Goal: Task Accomplishment & Management: Complete application form

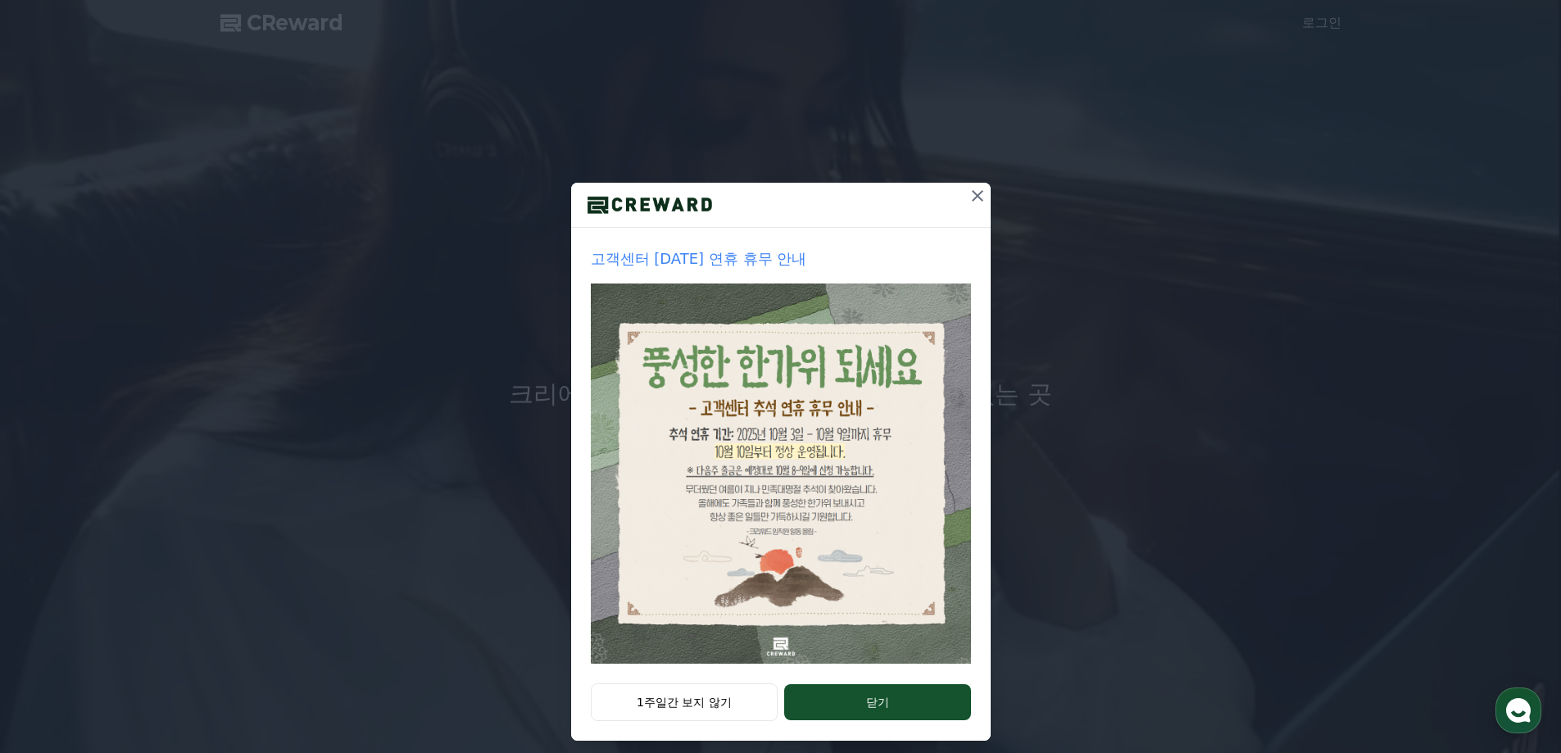
scroll to position [28, 0]
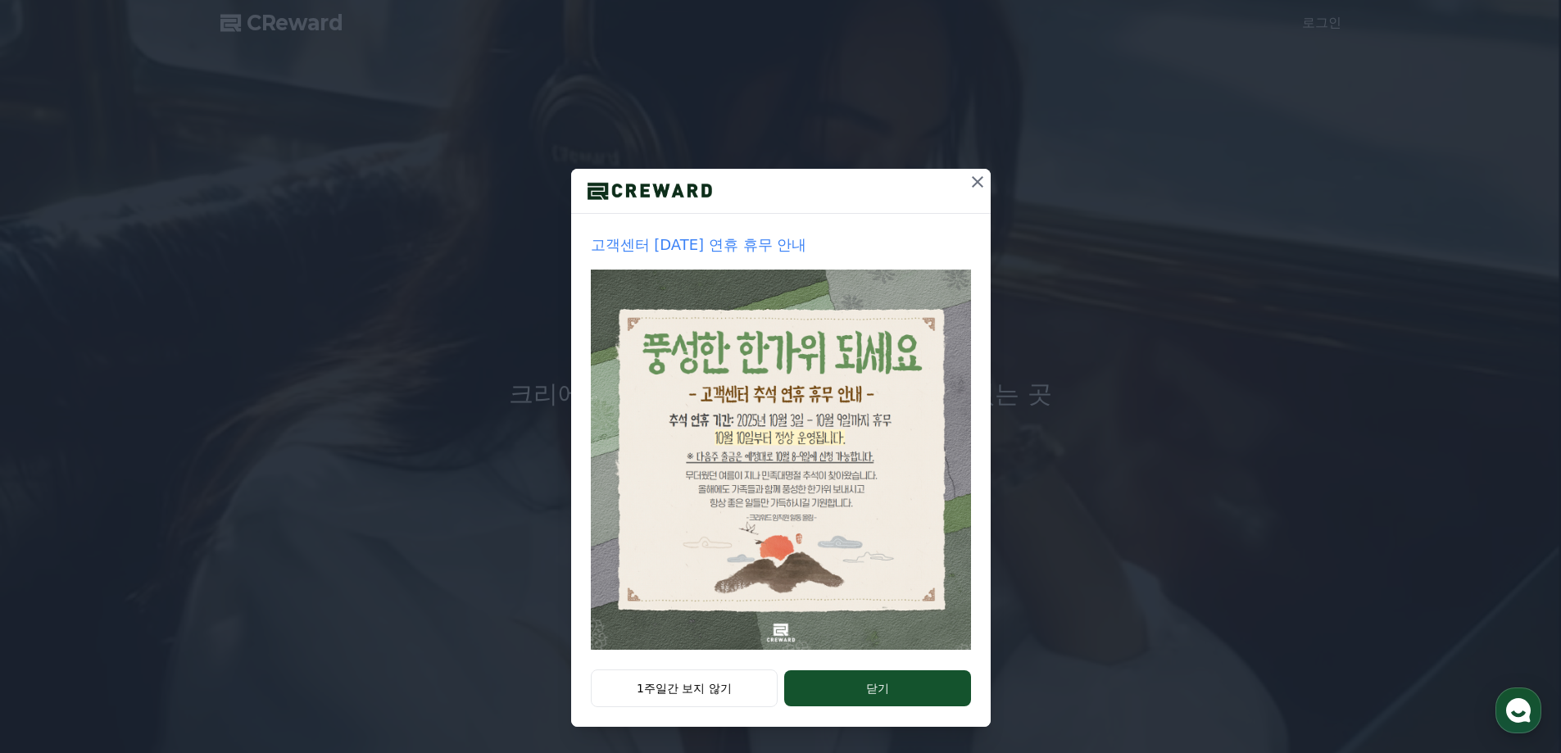
click at [710, 682] on button "1주일간 보지 않기" at bounding box center [685, 688] width 188 height 38
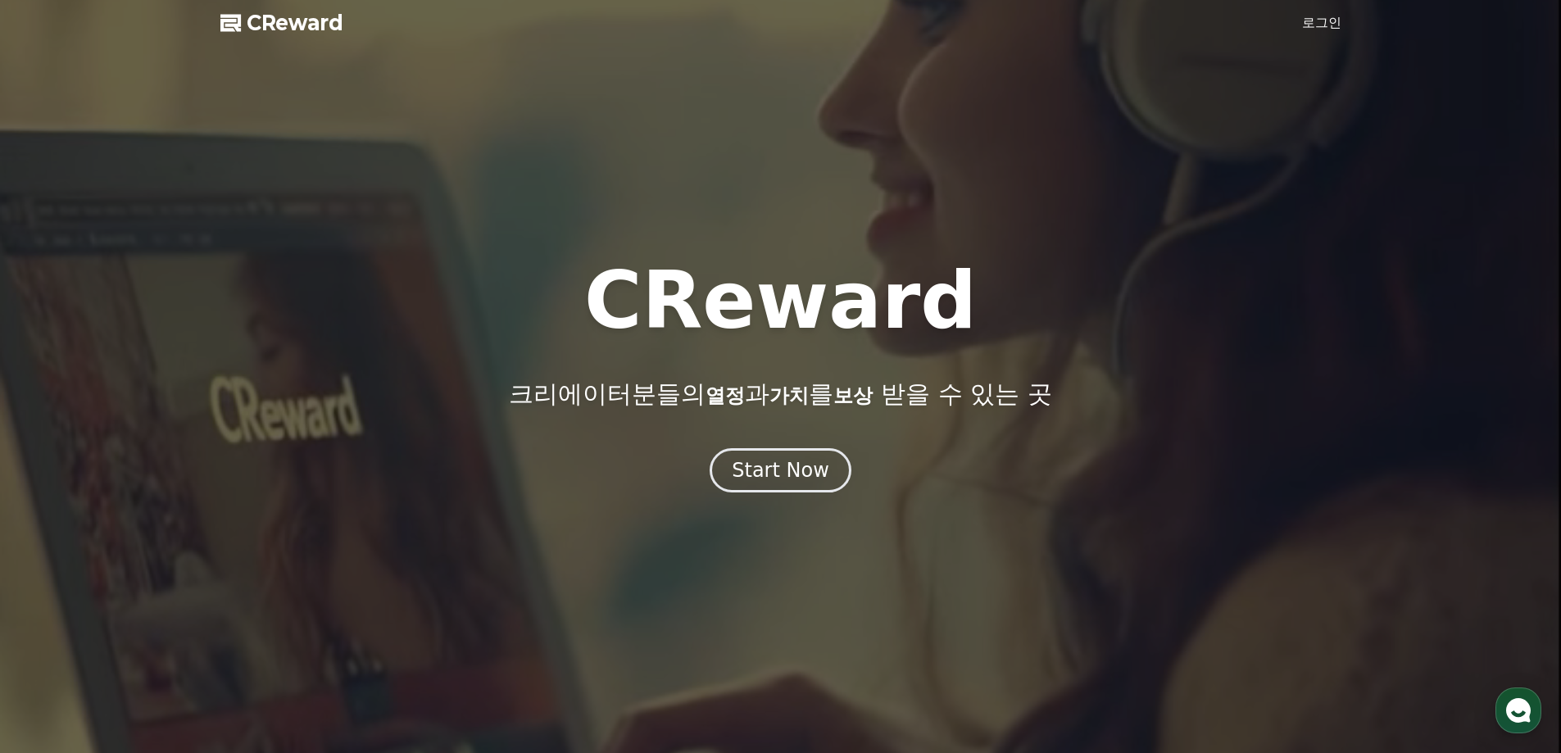
click at [1324, 22] on link "로그인" at bounding box center [1321, 23] width 39 height 20
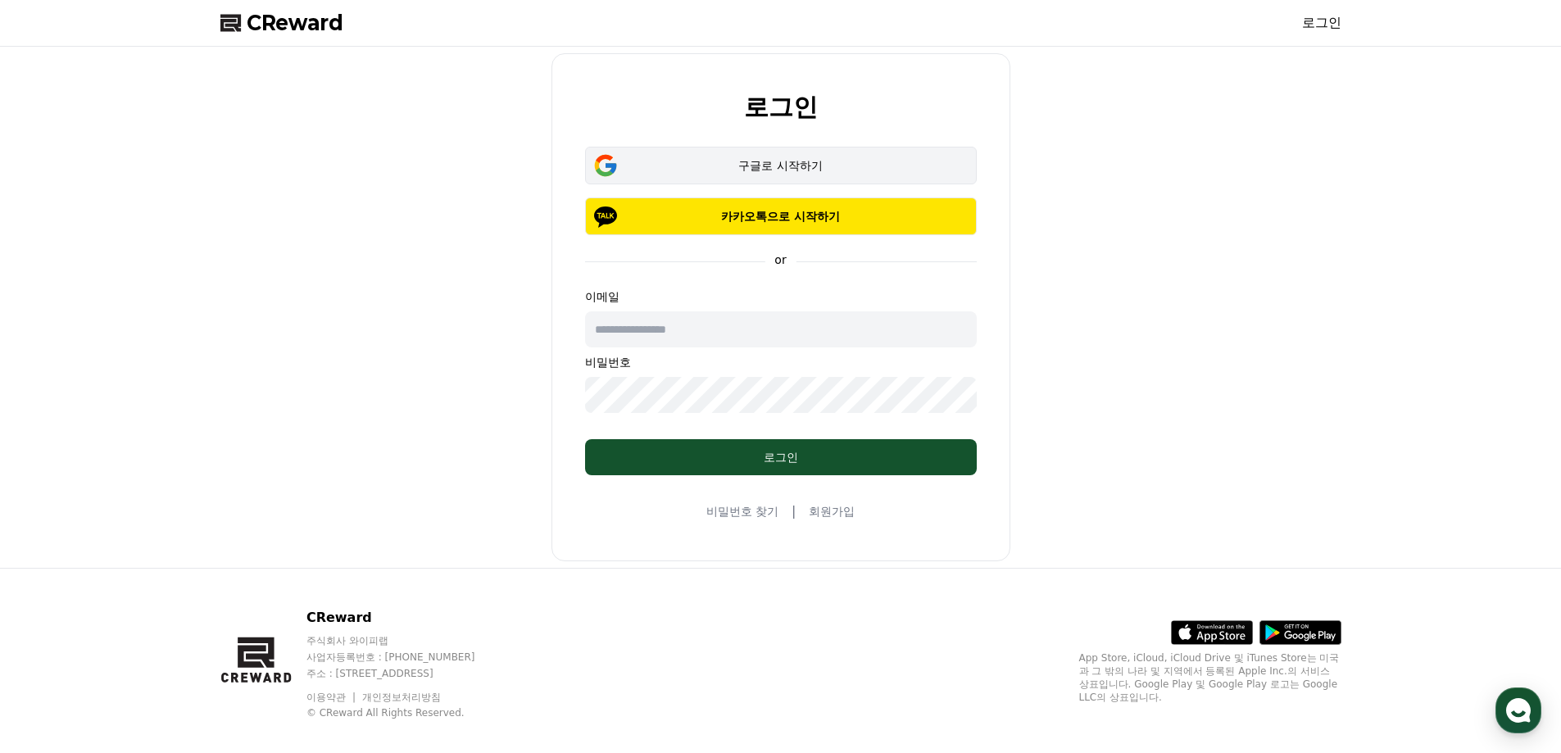
click at [787, 163] on div "구글로 시작하기" at bounding box center [781, 165] width 344 height 16
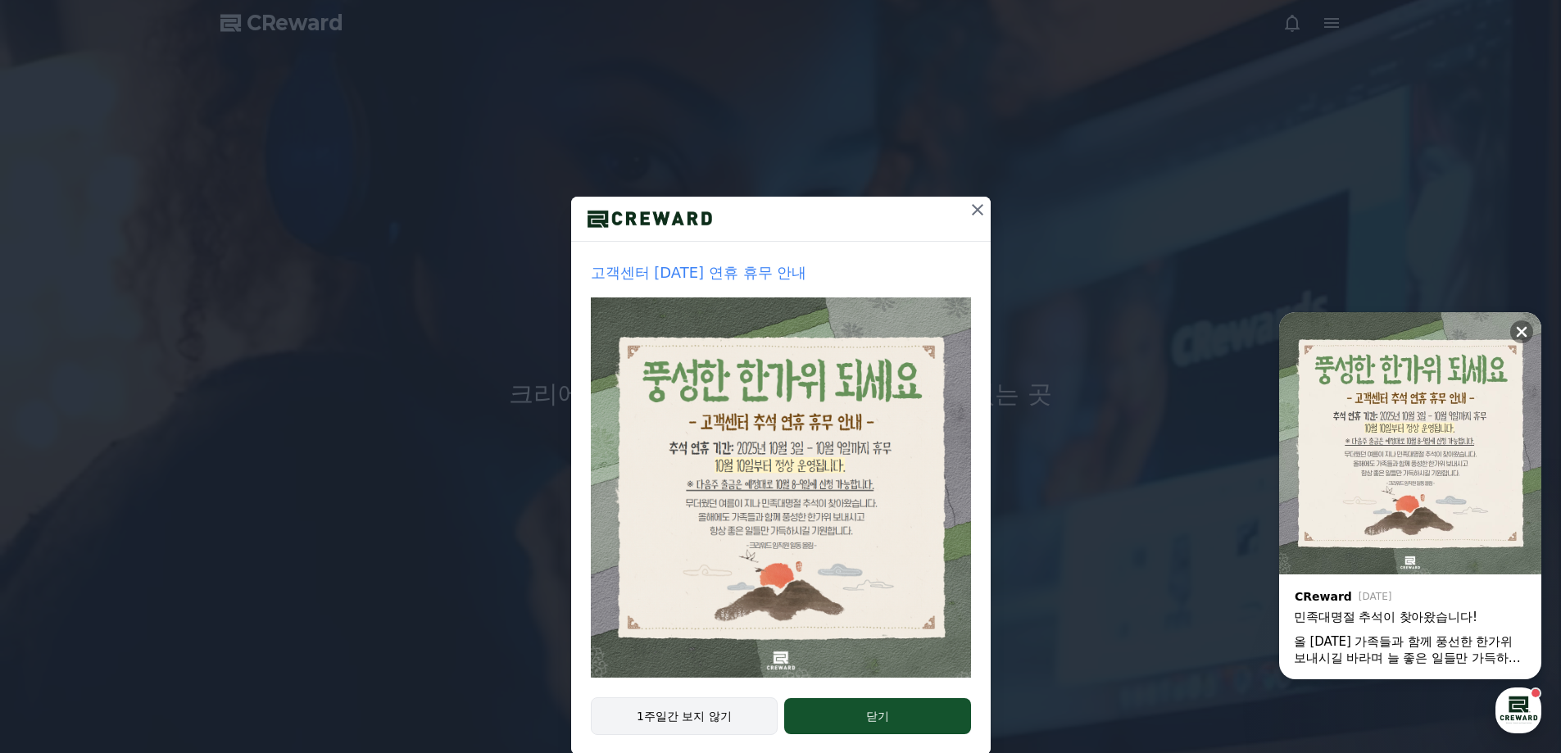
click at [740, 710] on button "1주일간 보지 않기" at bounding box center [685, 716] width 188 height 38
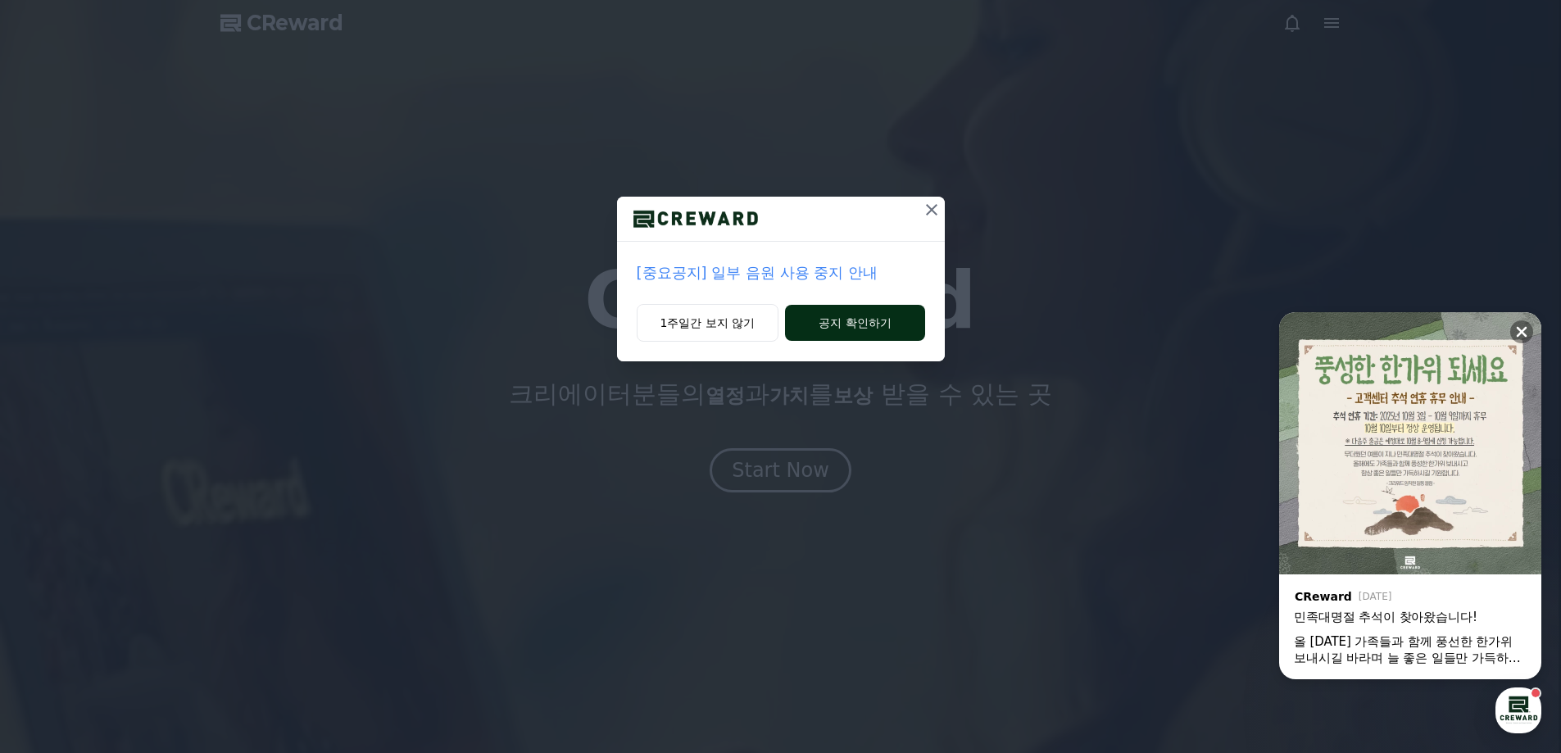
click at [828, 321] on button "공지 확인하기" at bounding box center [854, 323] width 139 height 36
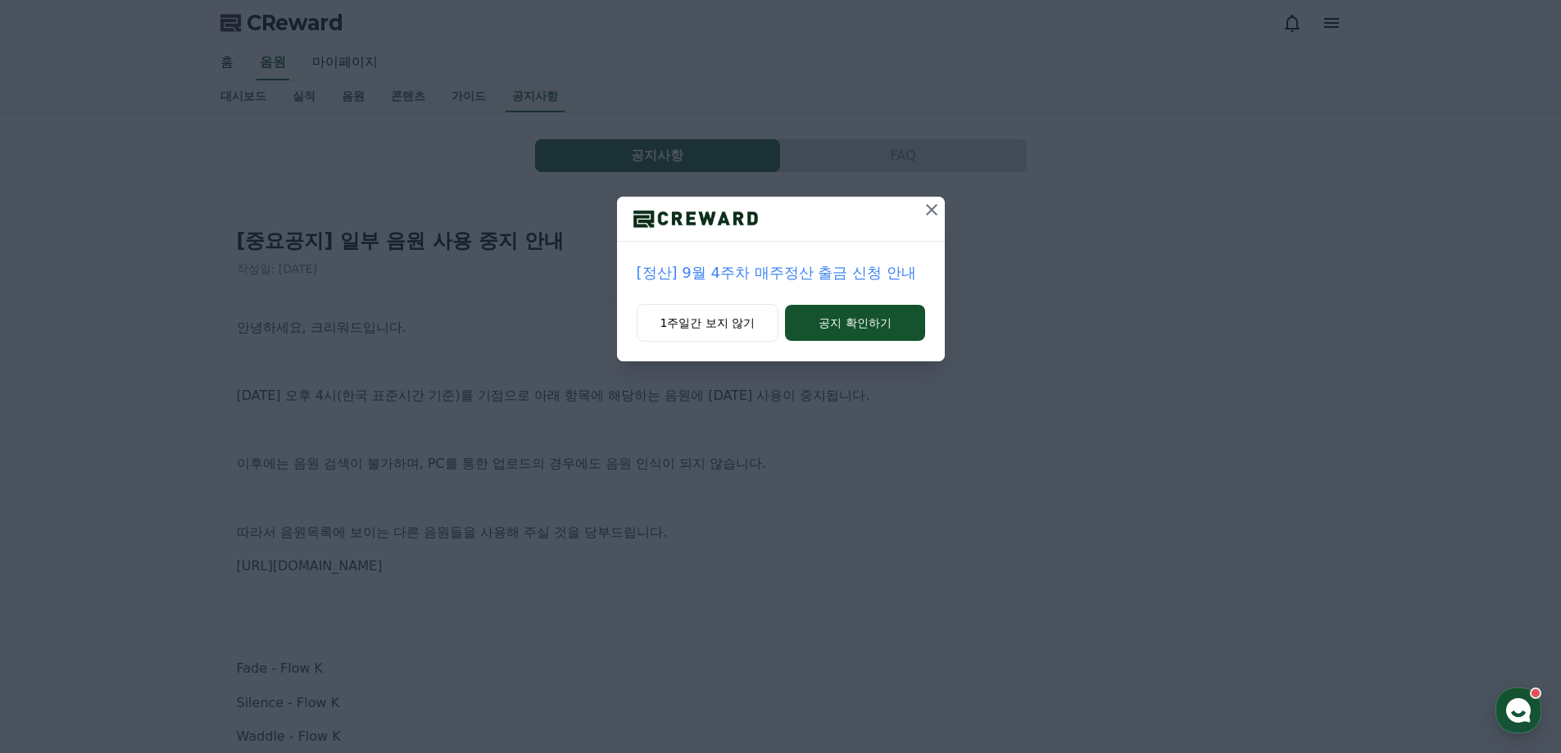
click at [928, 206] on icon at bounding box center [931, 209] width 11 height 11
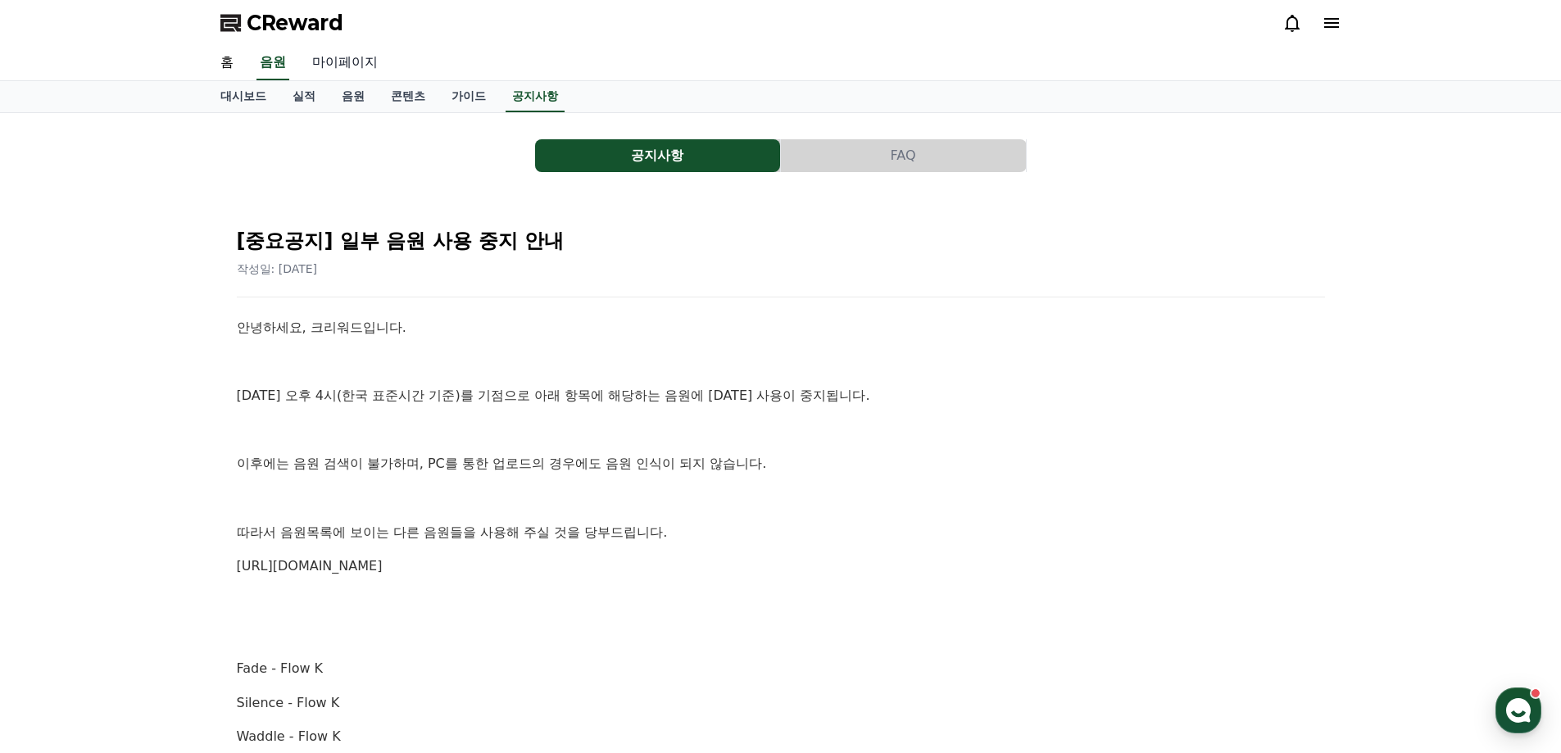
click at [347, 61] on link "마이페이지" at bounding box center [345, 63] width 92 height 34
select select "**********"
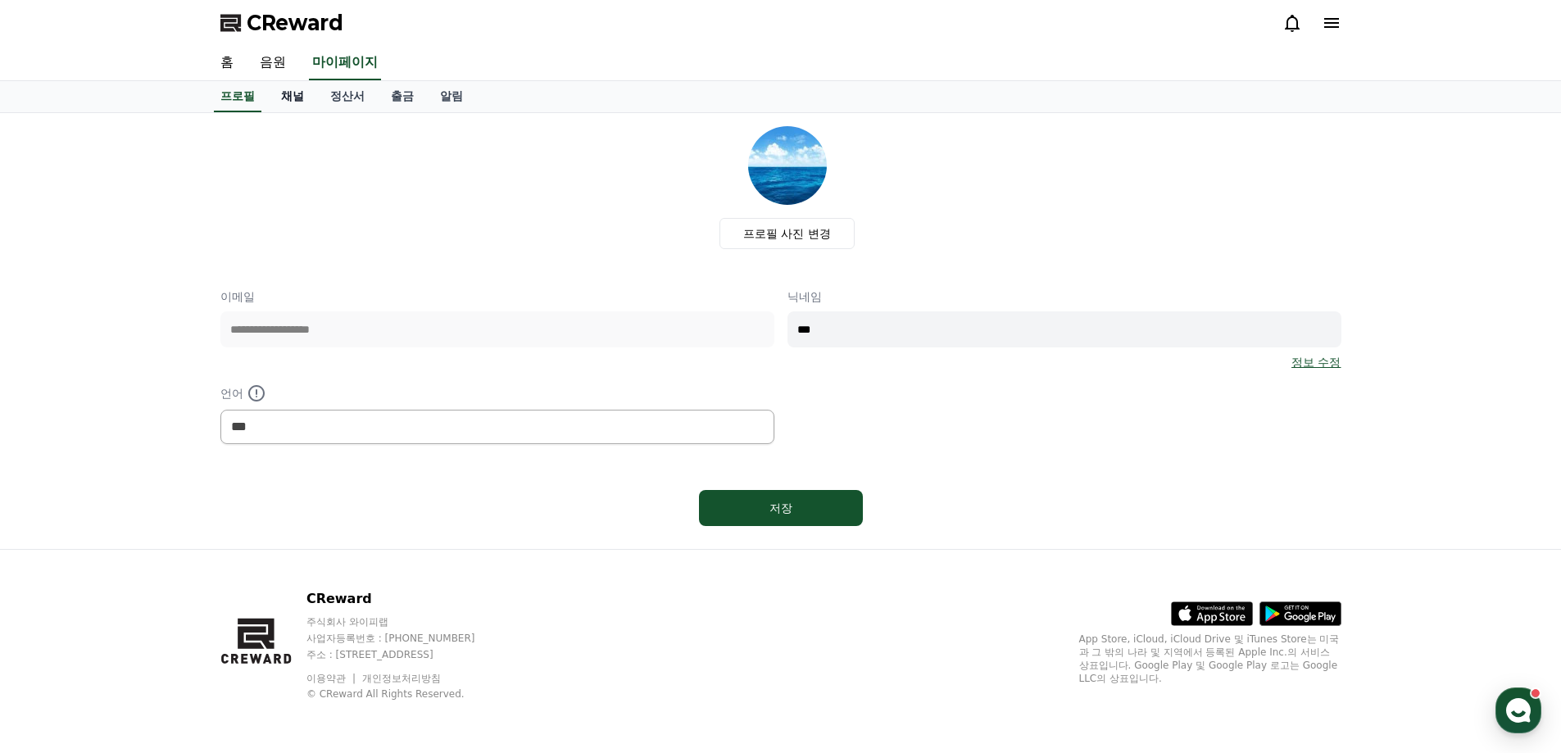
click at [288, 97] on link "채널" at bounding box center [292, 96] width 49 height 31
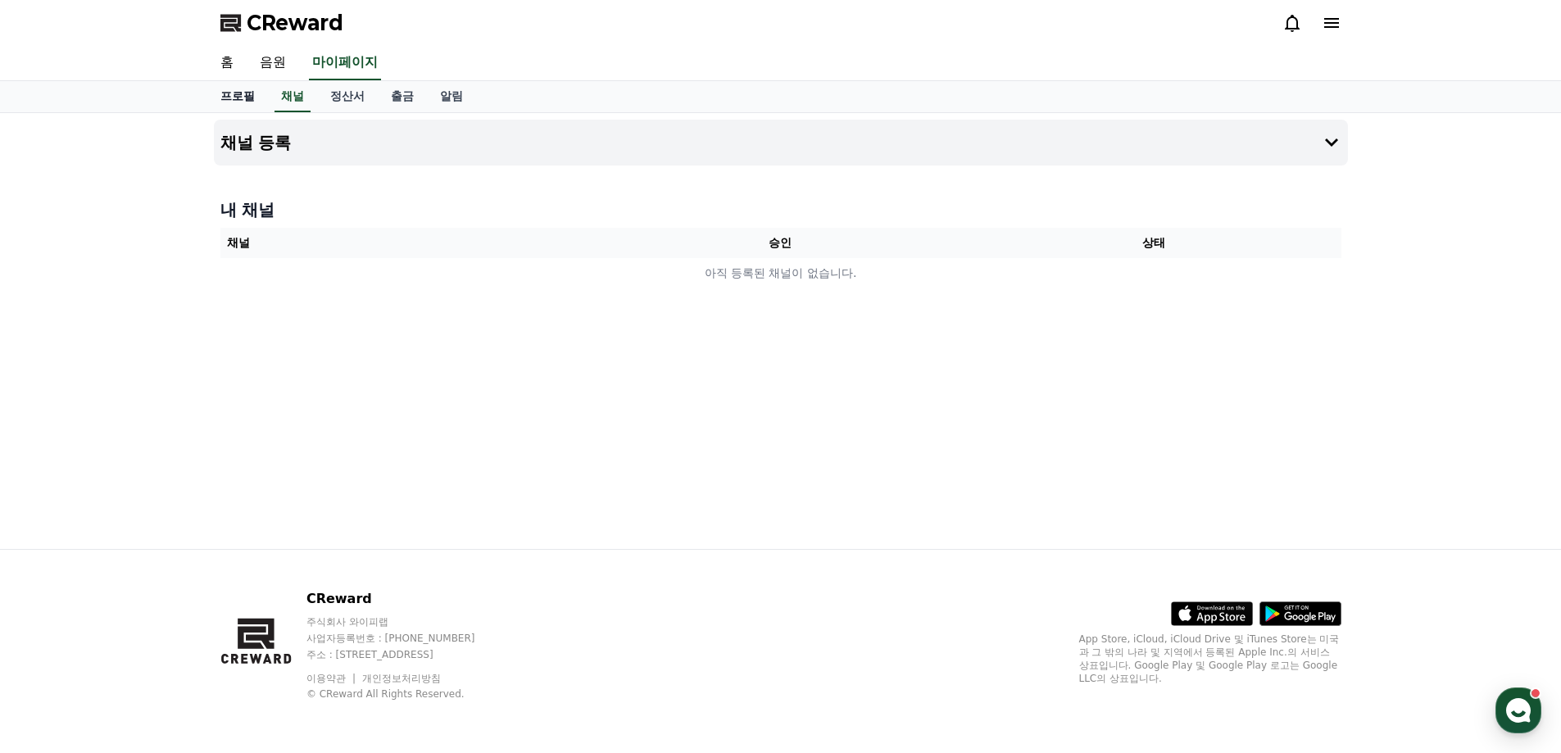
click at [241, 100] on link "프로필" at bounding box center [237, 96] width 61 height 31
select select "**********"
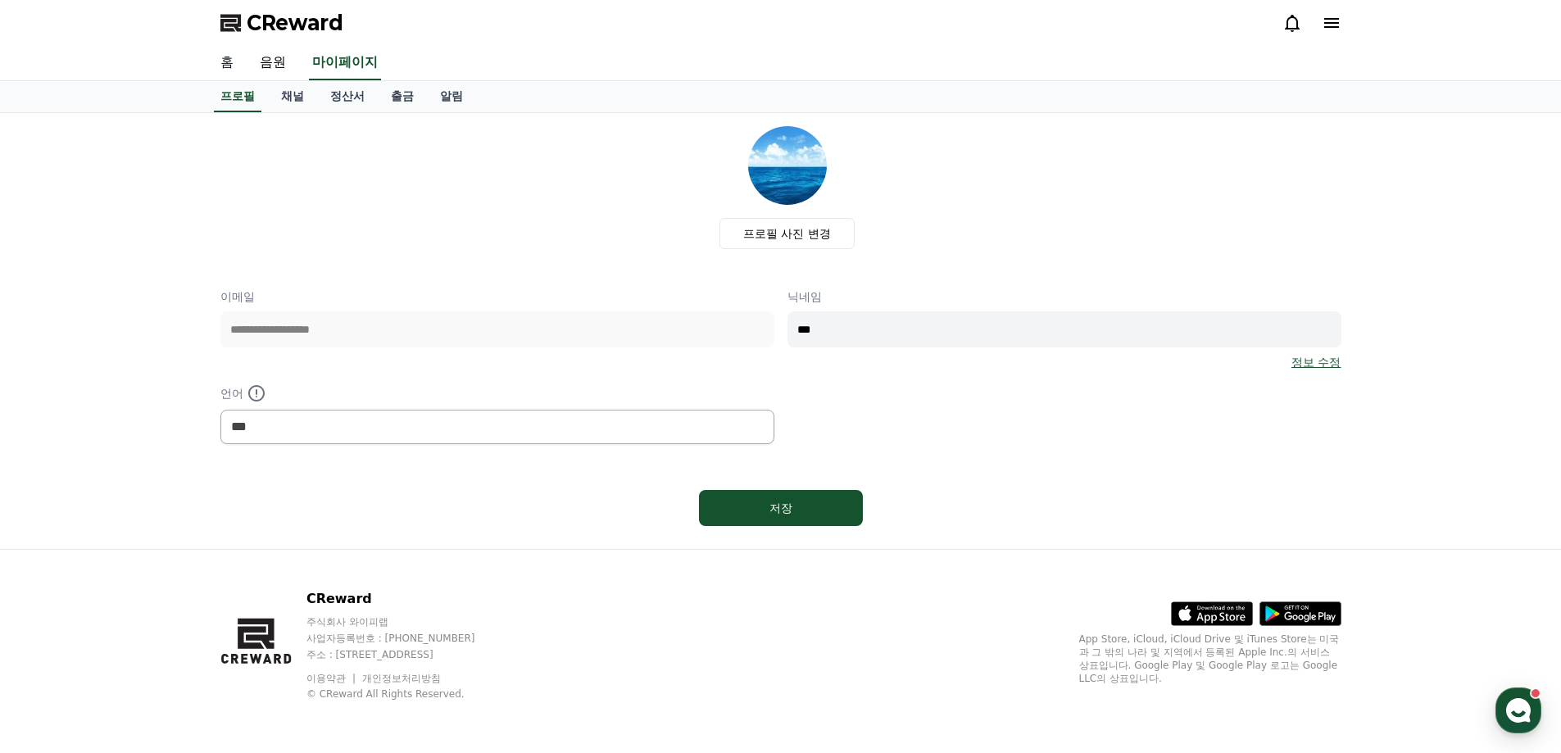
click at [219, 64] on link "홈" at bounding box center [226, 63] width 39 height 34
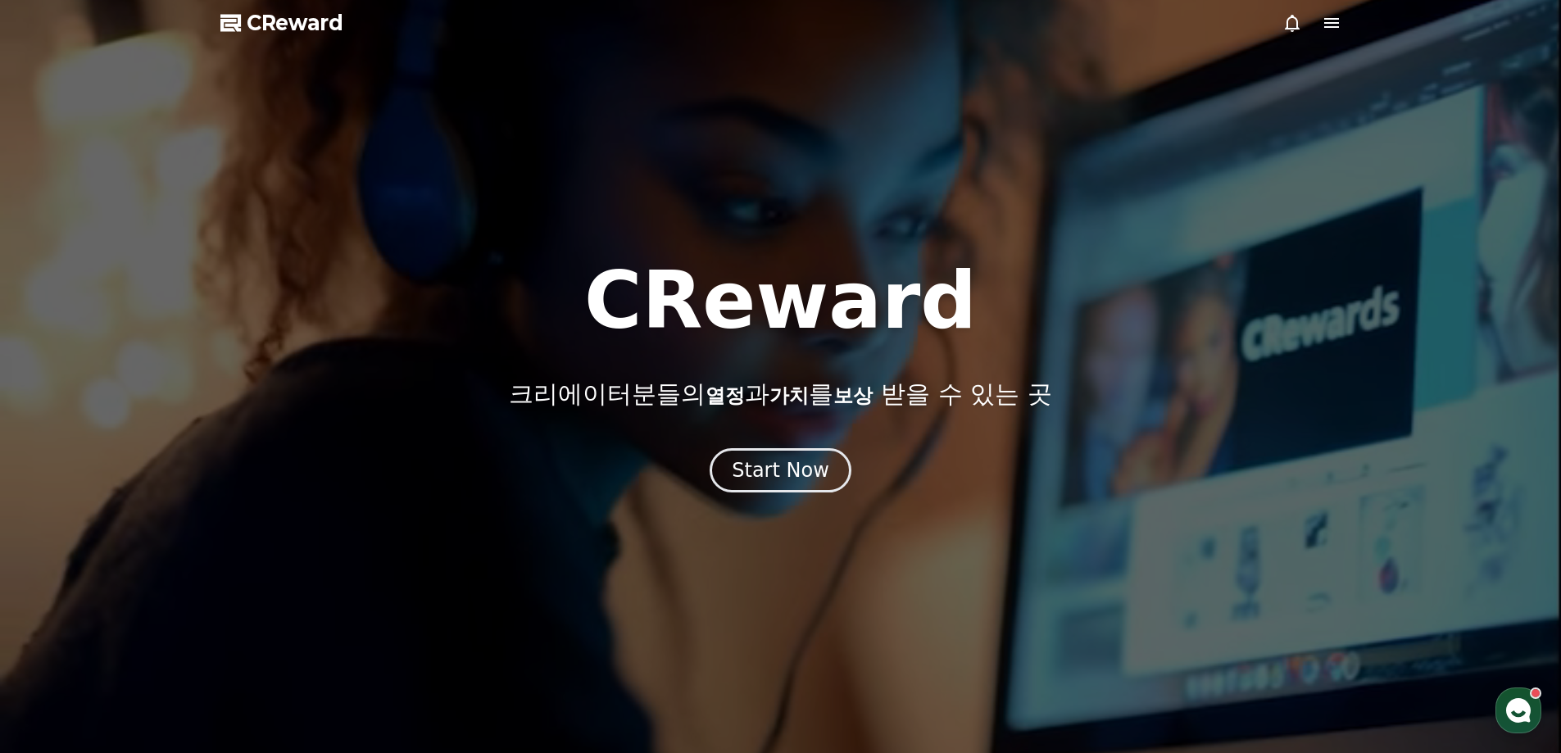
click at [1330, 25] on icon at bounding box center [1332, 23] width 20 height 20
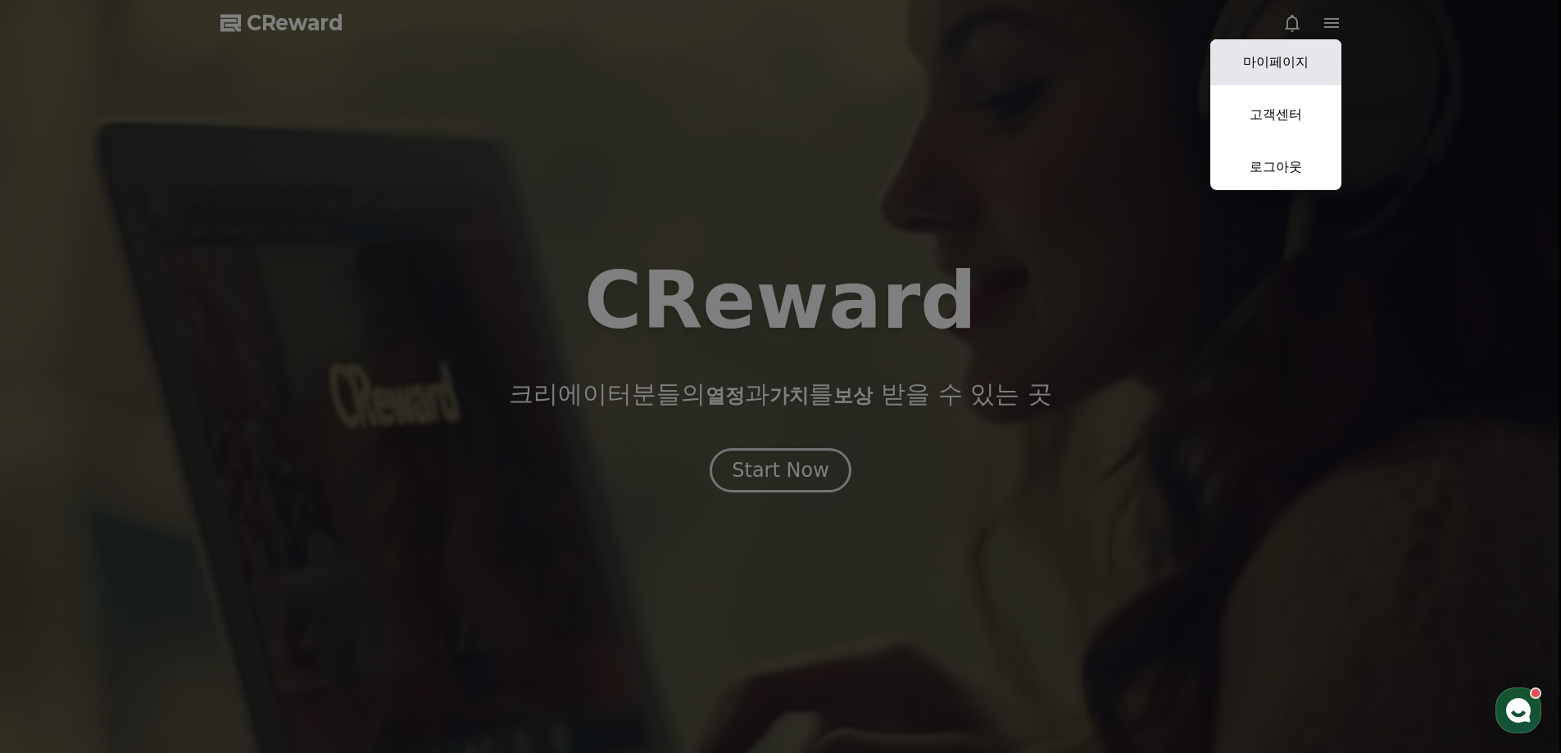
click at [1297, 66] on link "마이페이지" at bounding box center [1275, 62] width 131 height 46
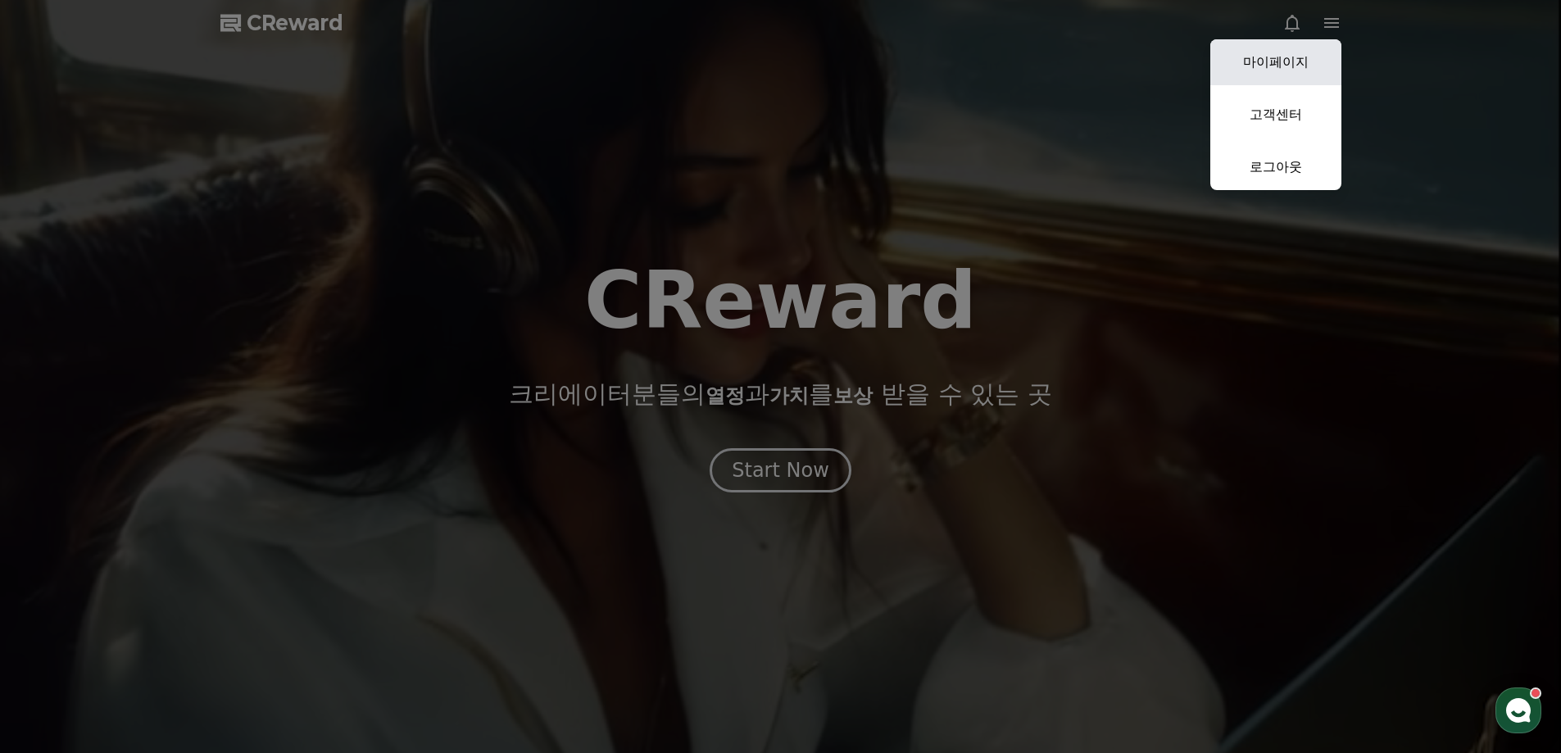
select select "**********"
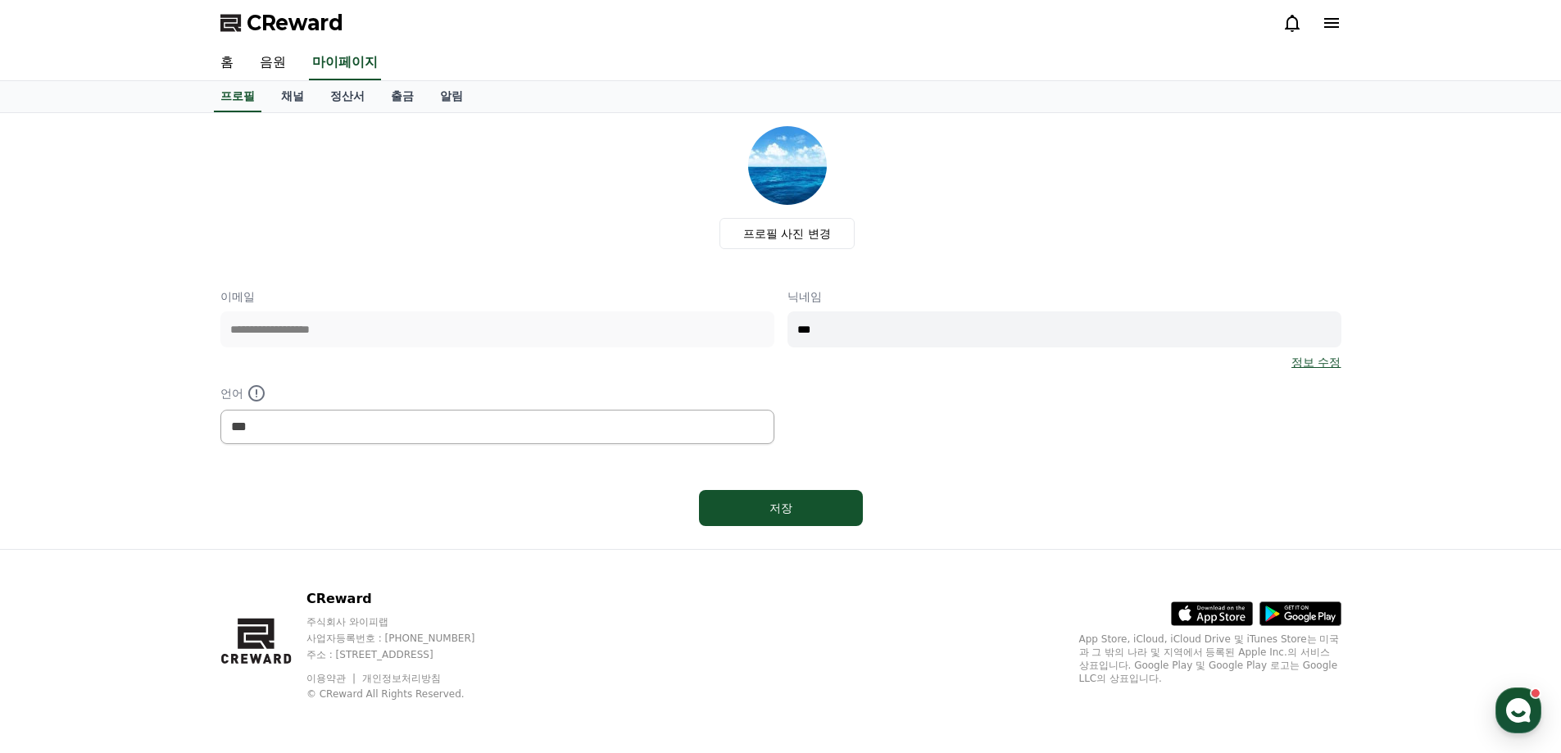
click at [1331, 367] on link "정보 수정" at bounding box center [1315, 362] width 49 height 16
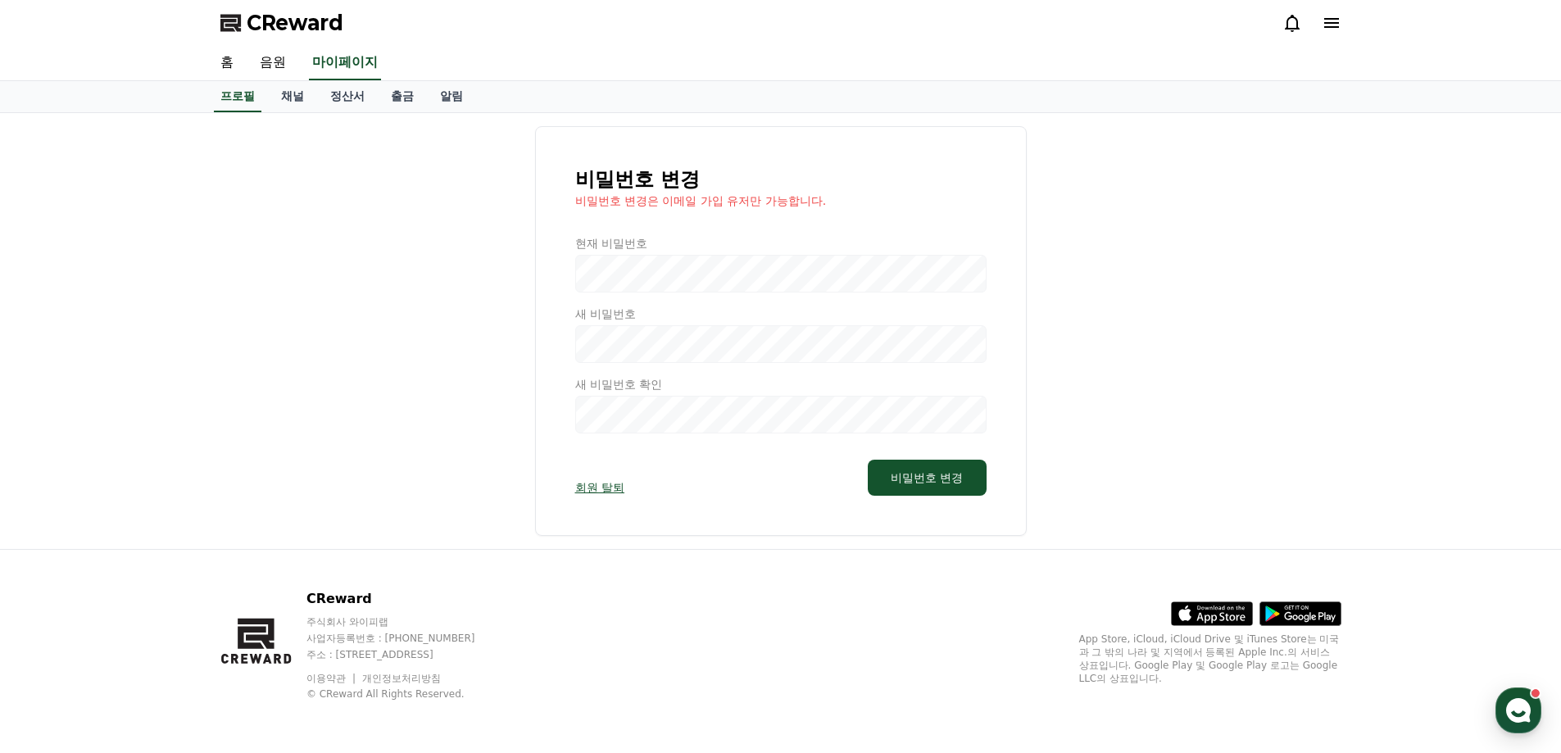
click at [1295, 170] on div "비밀번호 변경 비밀번호 변경은 이메일 가입 유저만 가능합니다. 현재 비밀번호 새 비밀번호 새 비밀번호 확인 회원 탈퇴 비밀번호 변경" at bounding box center [780, 331] width 1121 height 410
click at [282, 57] on link "음원" at bounding box center [273, 63] width 52 height 34
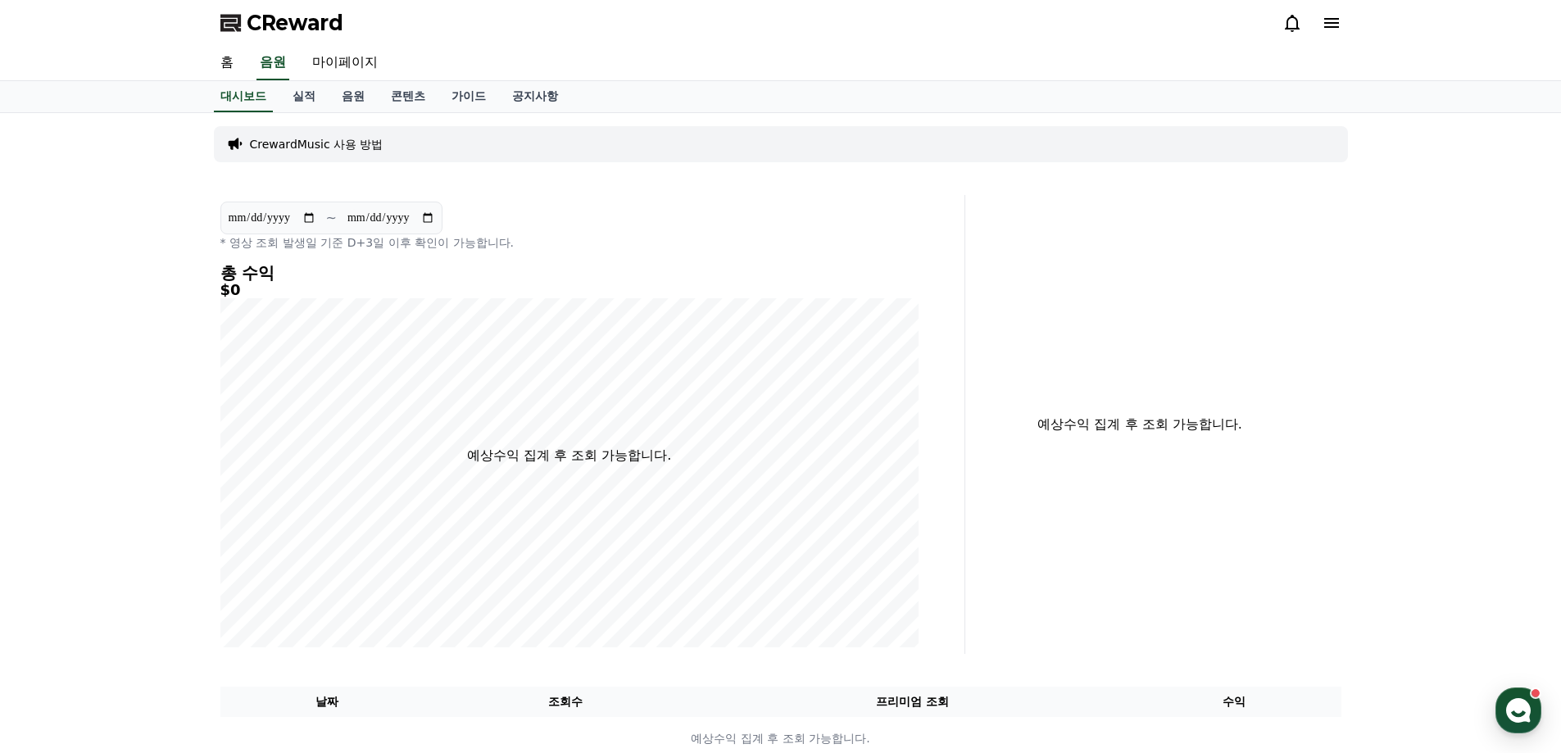
click at [366, 143] on p "CrewardMusic 사용 방법" at bounding box center [317, 144] width 134 height 16
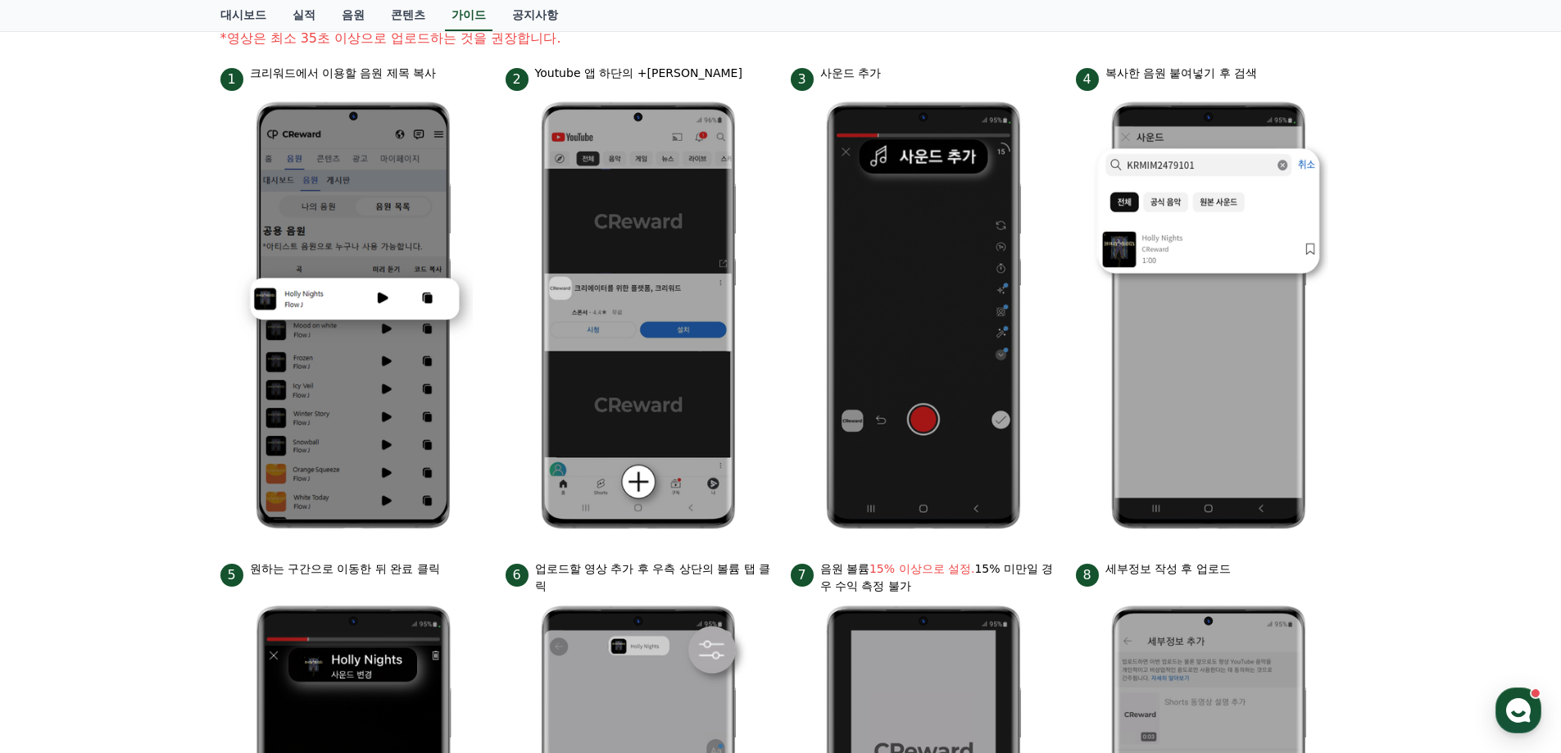
scroll to position [25, 0]
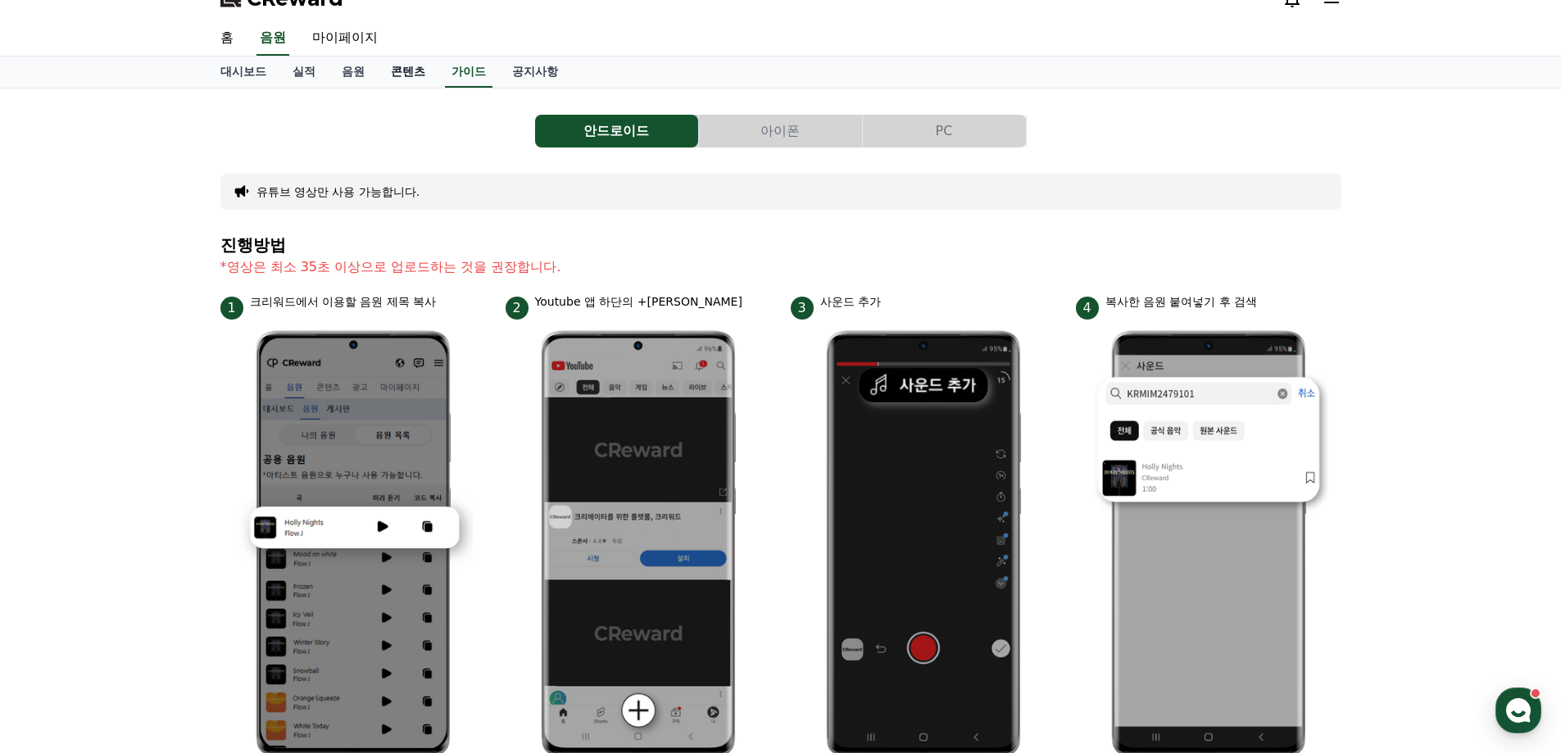
click at [415, 69] on link "콘텐츠" at bounding box center [408, 72] width 61 height 31
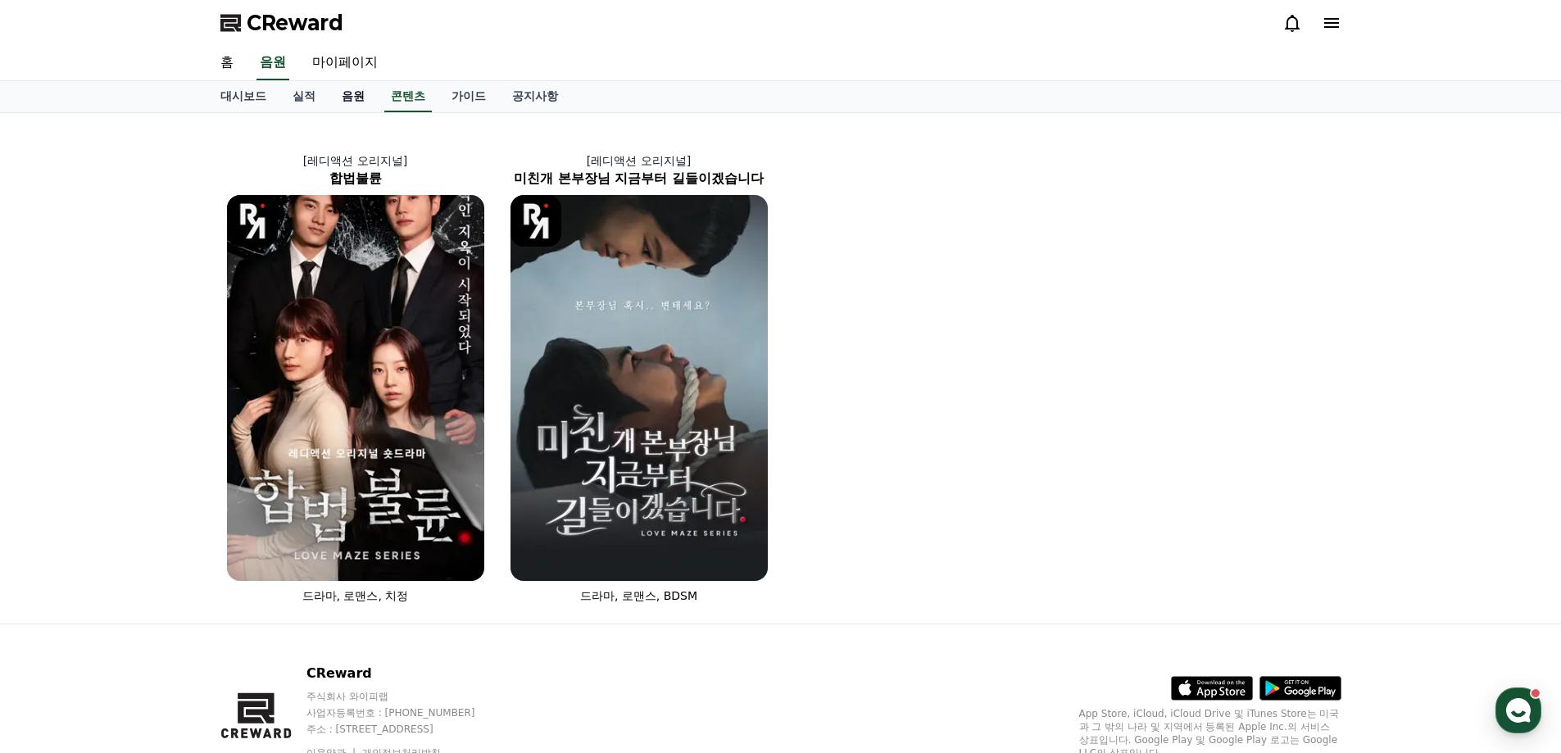
click at [347, 93] on link "음원" at bounding box center [353, 96] width 49 height 31
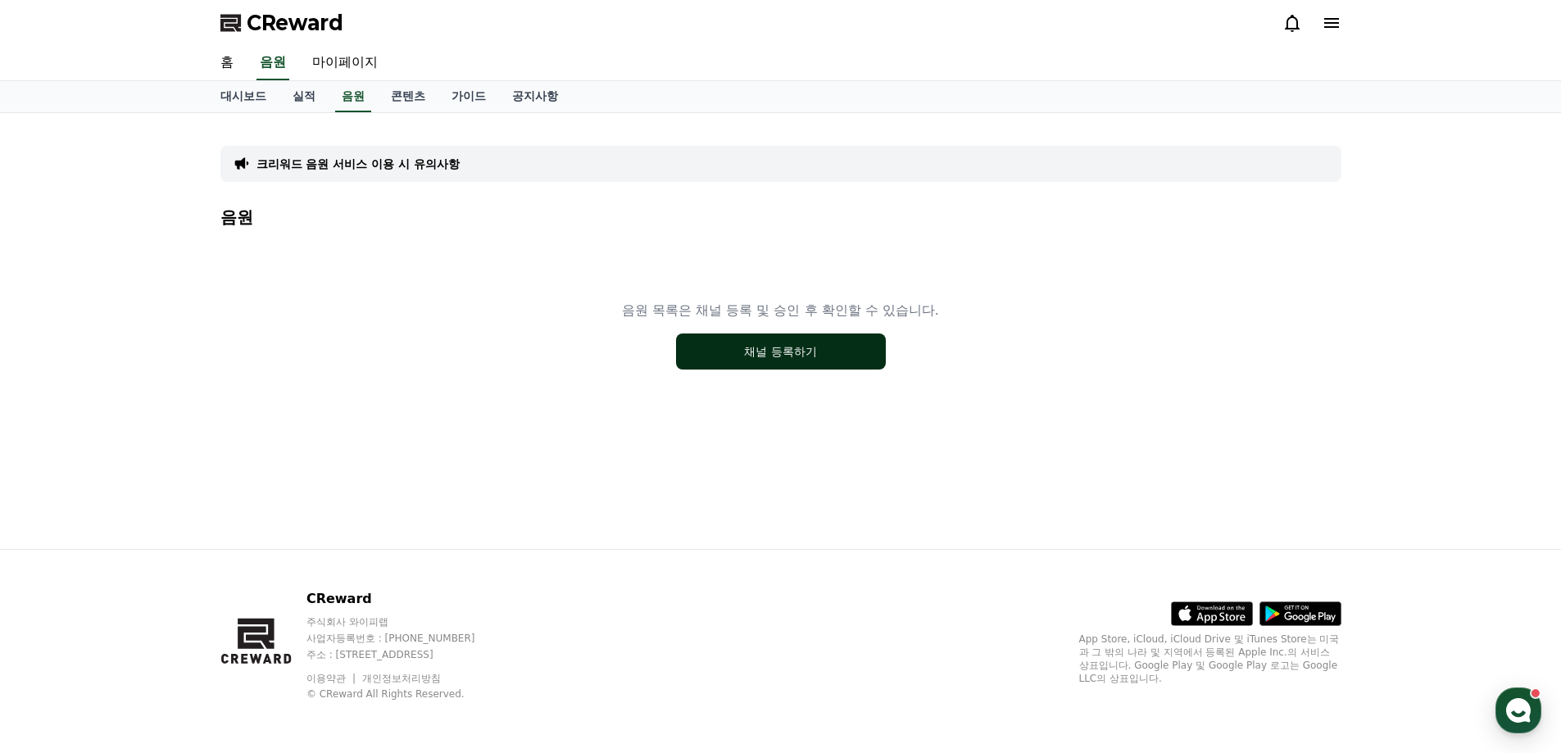
click at [787, 360] on button "채널 등록하기" at bounding box center [781, 351] width 210 height 36
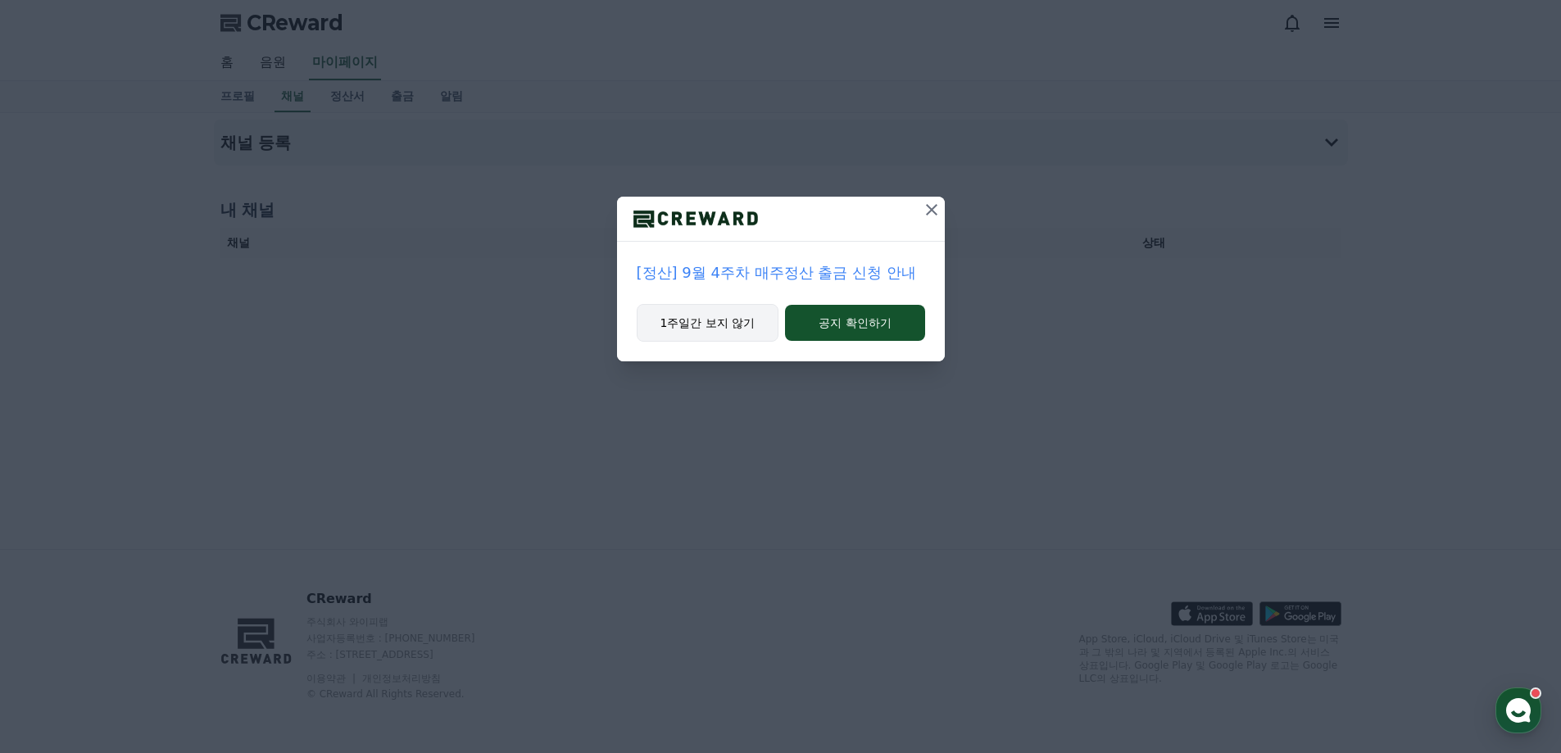
click at [718, 324] on button "1주일간 보지 않기" at bounding box center [708, 323] width 143 height 38
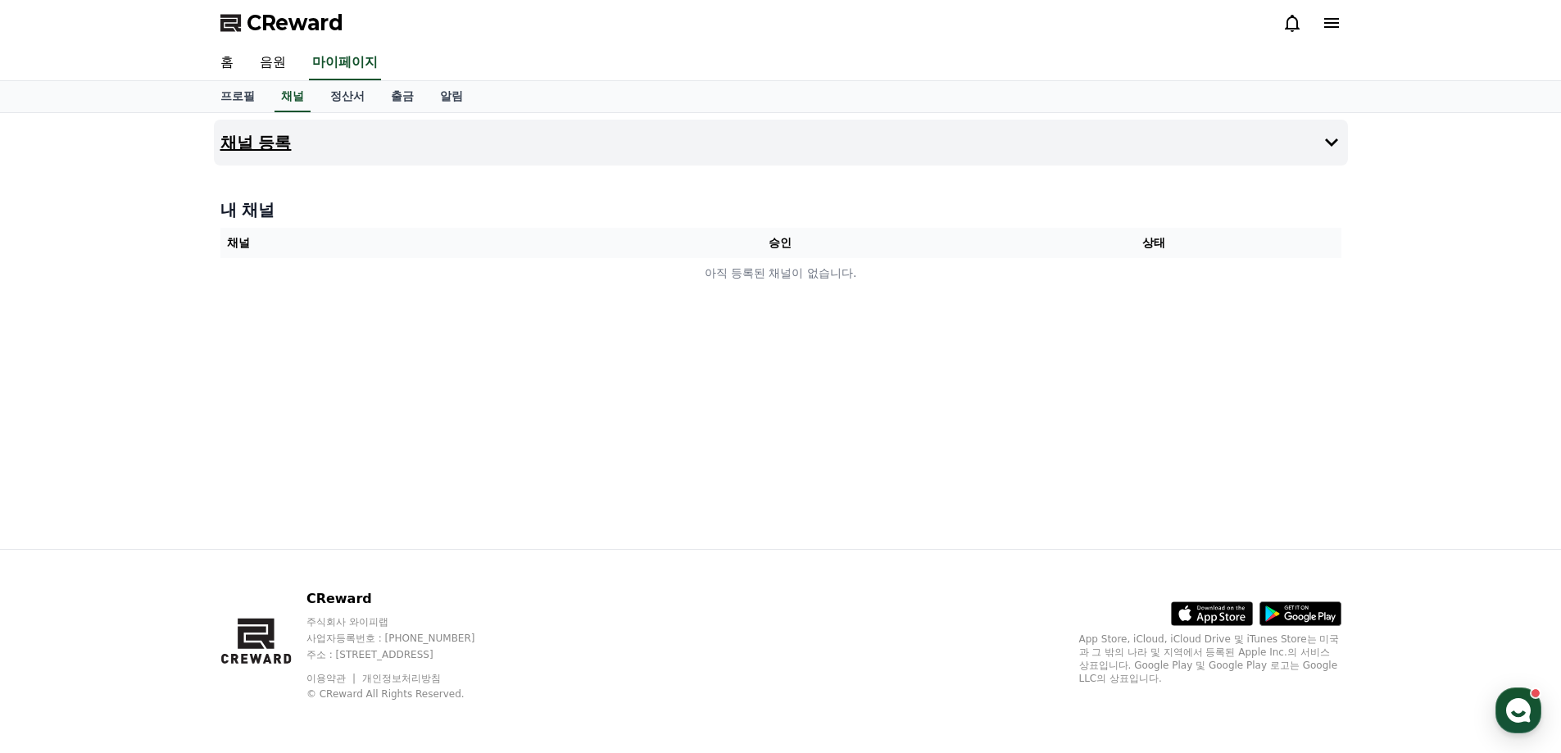
click at [1318, 143] on button "채널 등록" at bounding box center [781, 143] width 1134 height 46
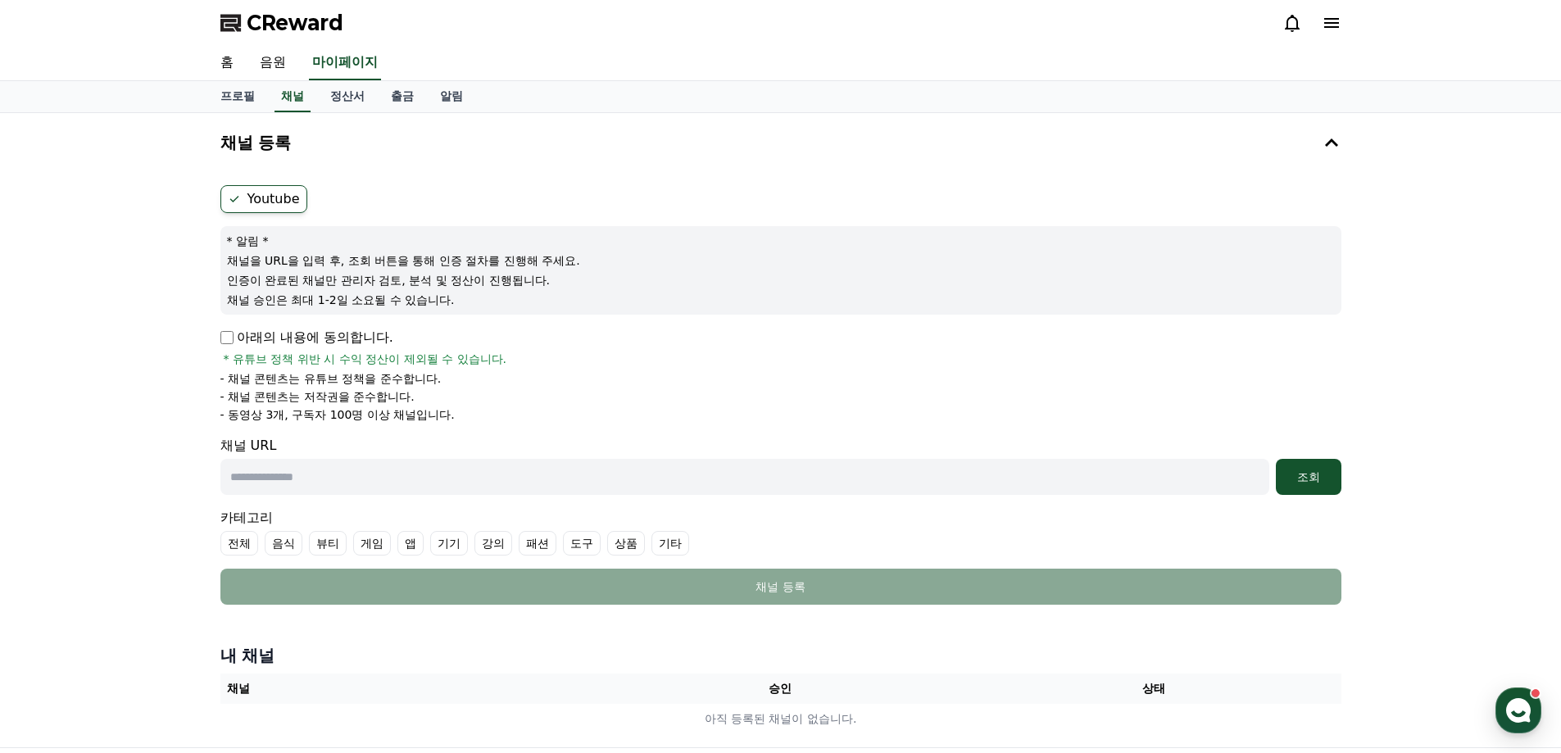
click at [379, 478] on input "text" at bounding box center [744, 477] width 1049 height 36
paste input "**********"
type input "**********"
click at [678, 548] on label "기타" at bounding box center [670, 543] width 38 height 25
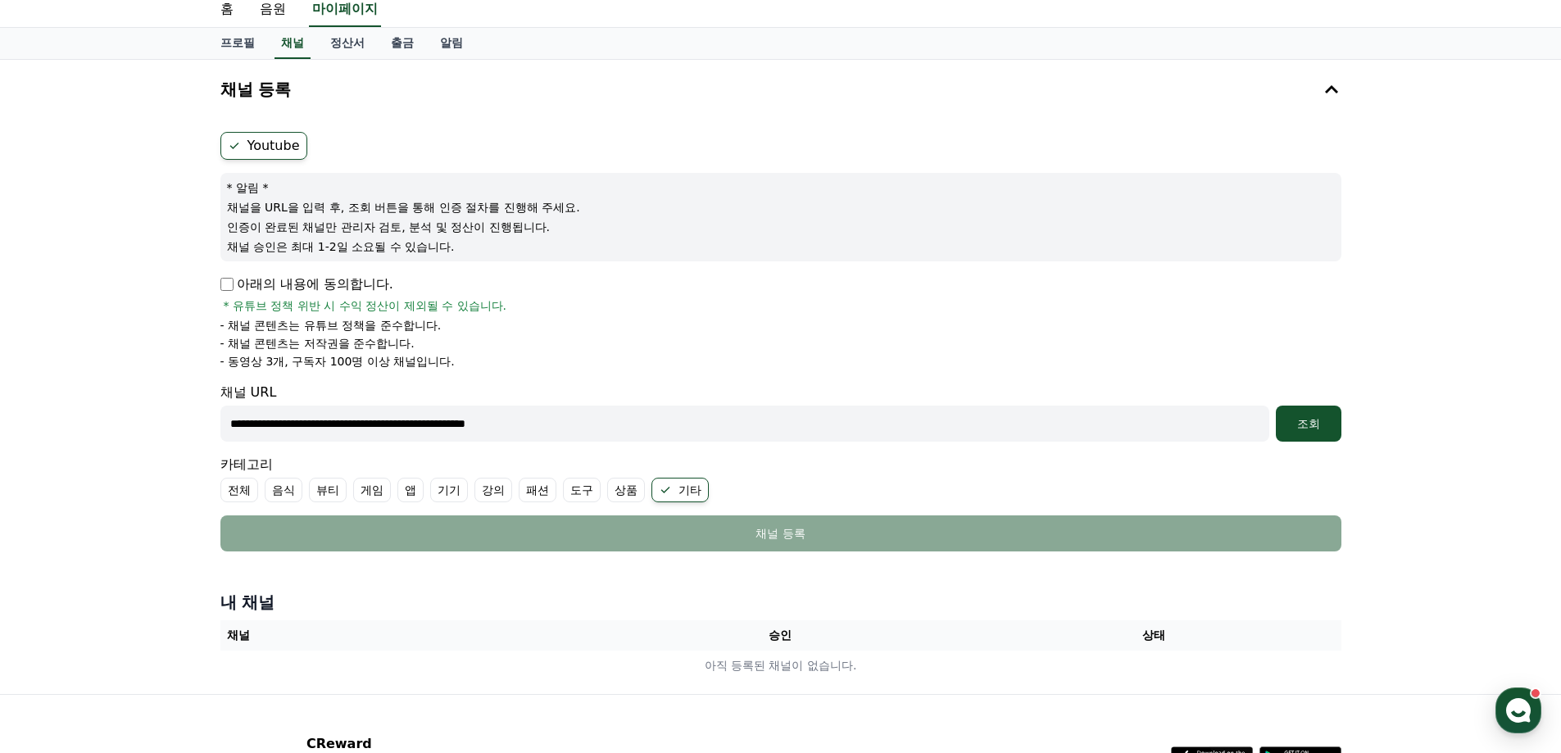
scroll to position [82, 0]
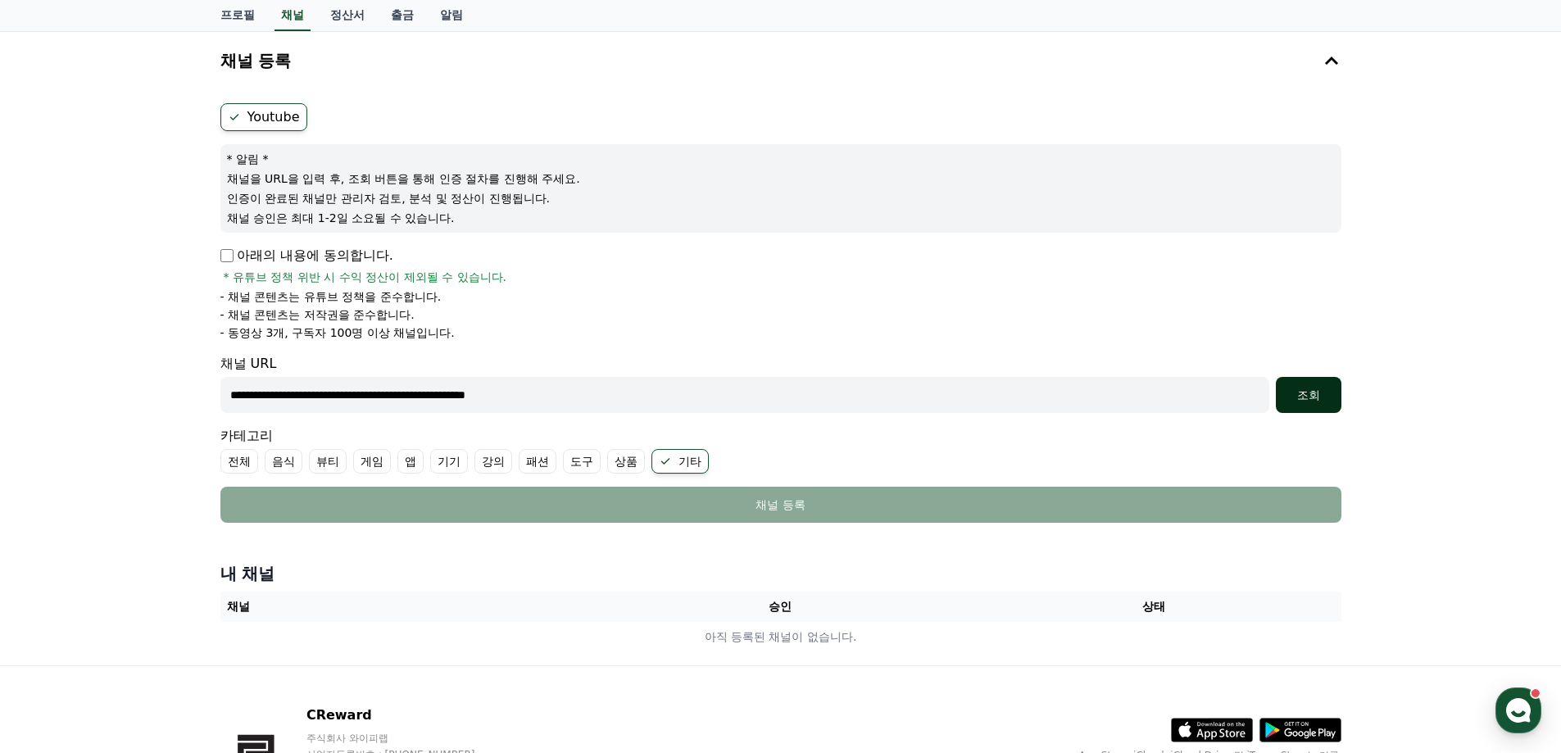
click at [1300, 400] on div "조회" at bounding box center [1308, 395] width 52 height 16
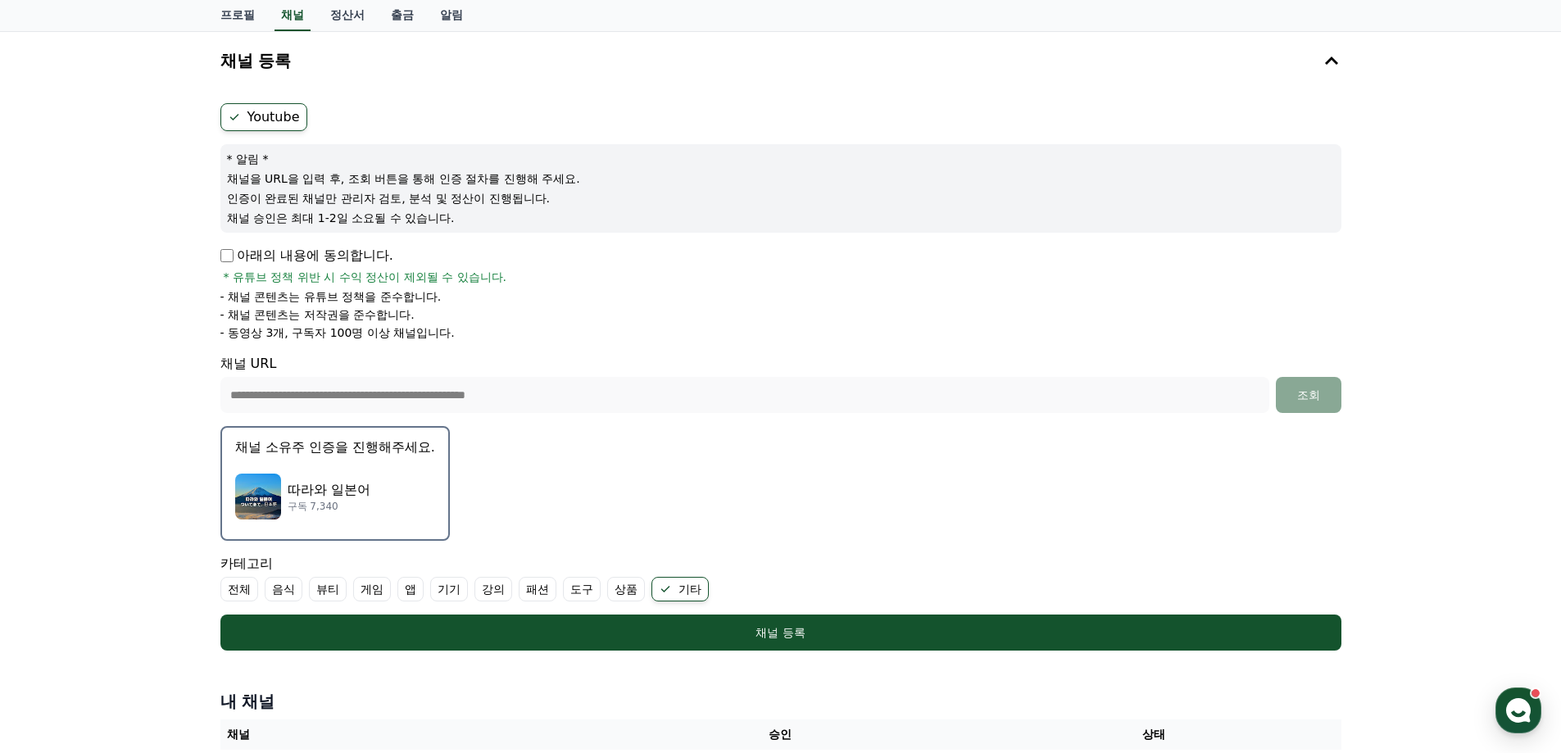
click at [317, 456] on p "채널 소유주 인증을 진행해주세요." at bounding box center [335, 448] width 200 height 20
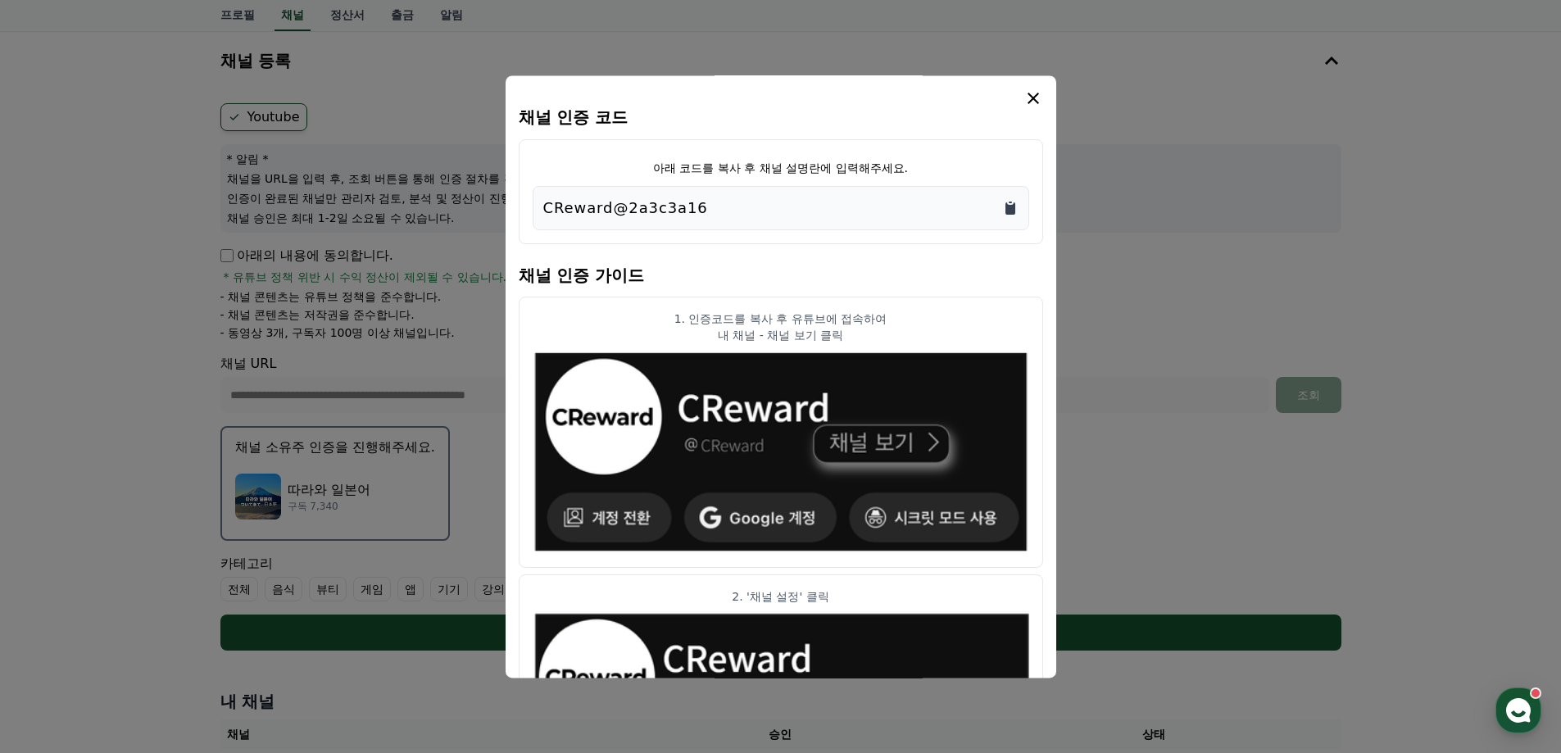
click at [1013, 212] on icon "Copy to clipboard" at bounding box center [1010, 208] width 10 height 12
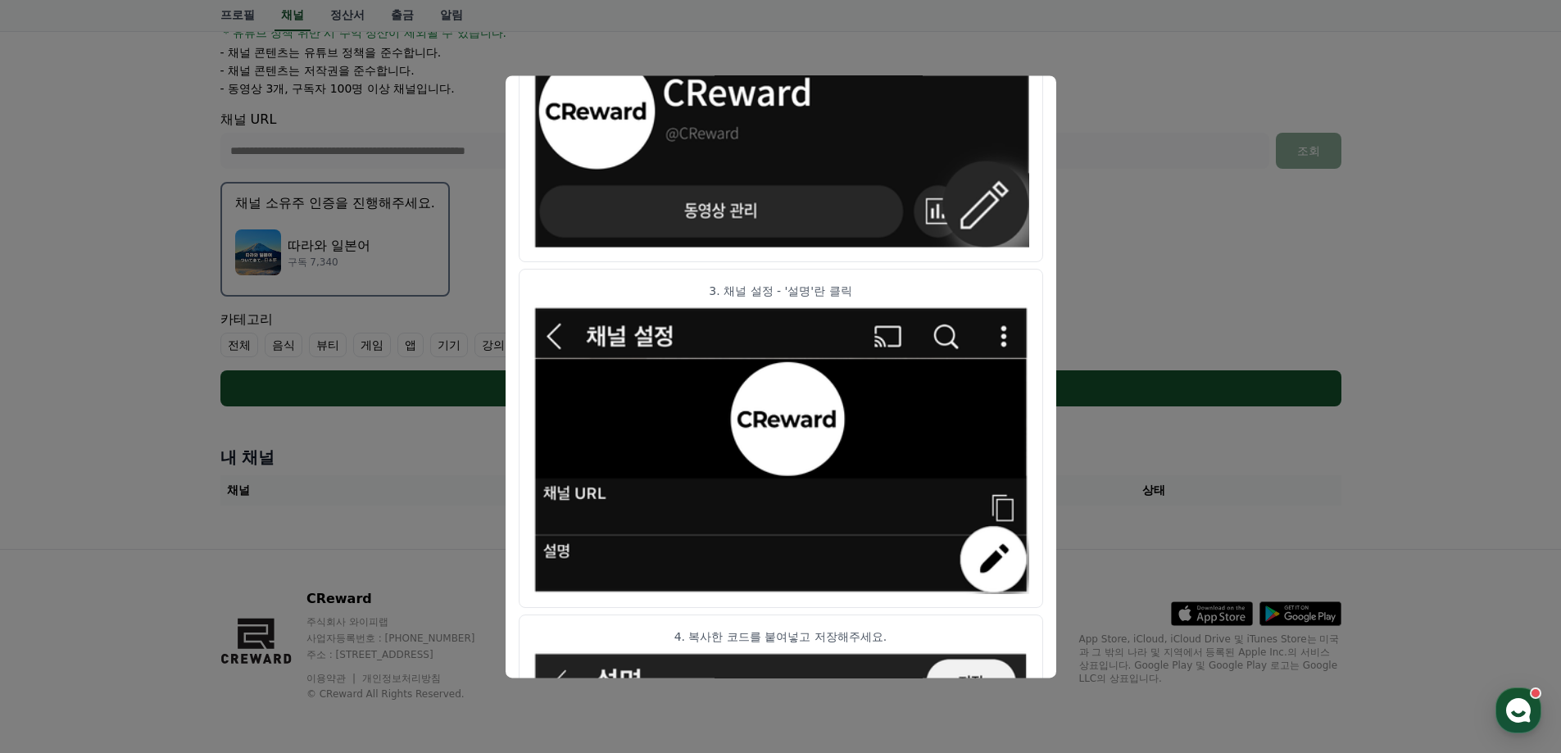
scroll to position [320, 0]
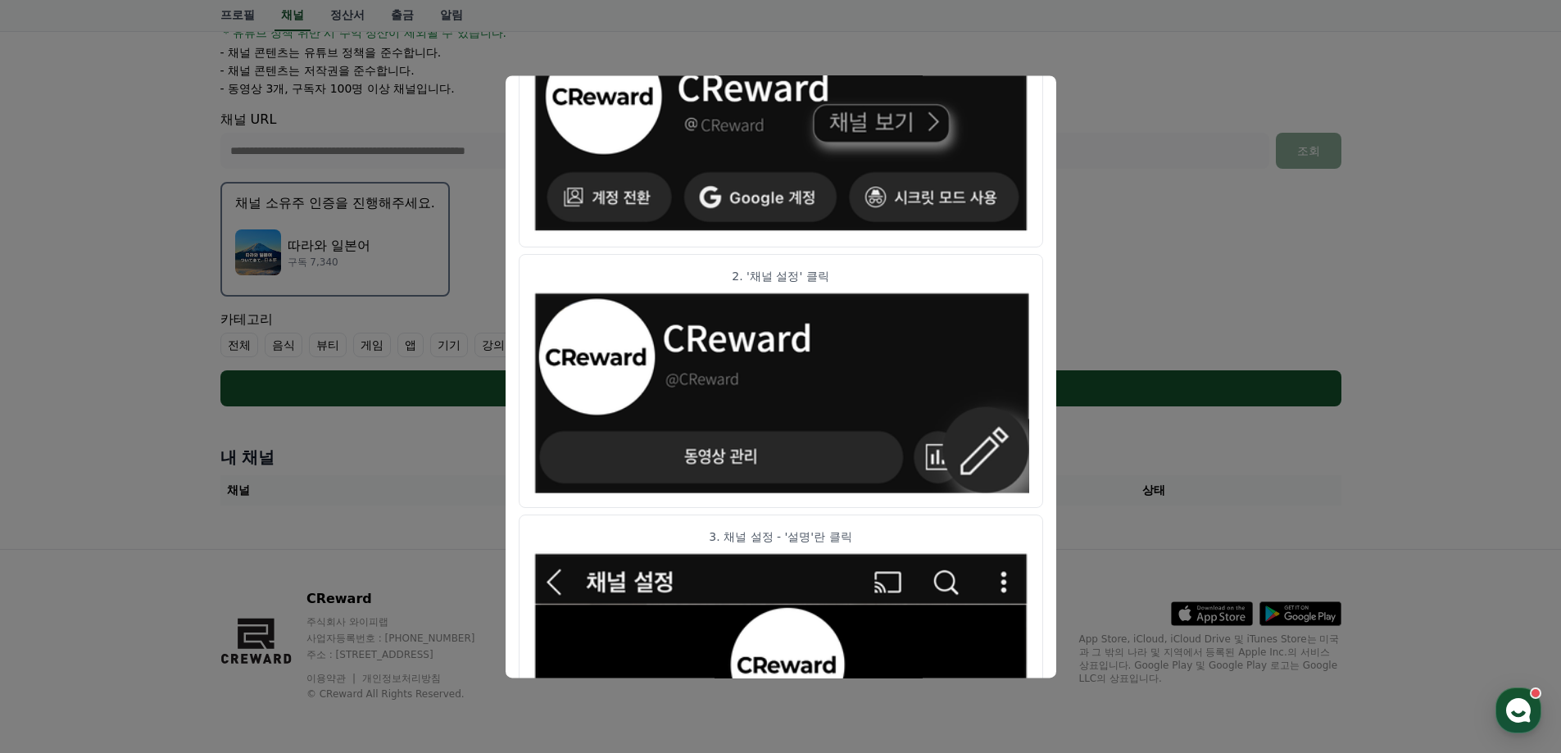
click at [1226, 231] on button "close modal" at bounding box center [780, 376] width 1561 height 753
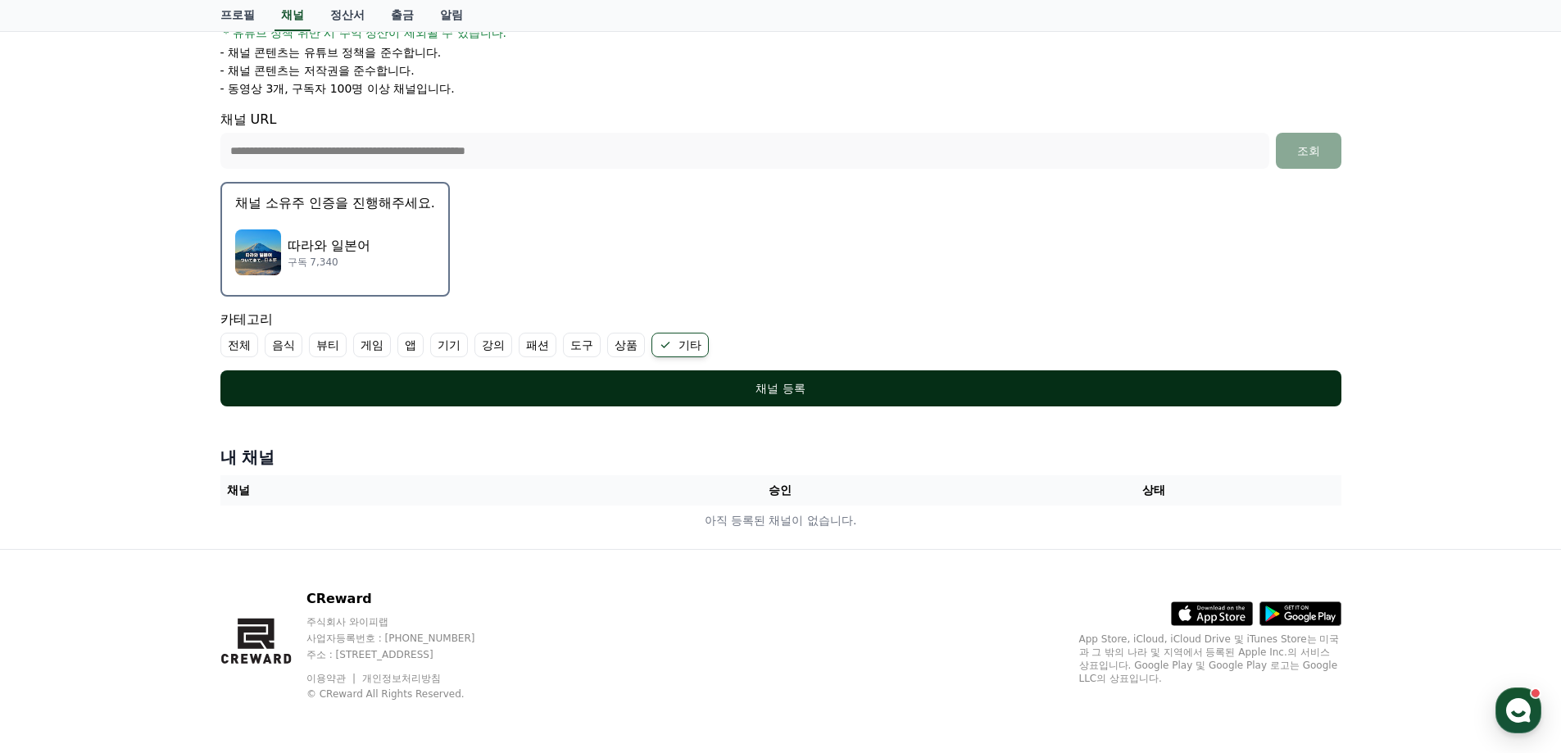
click at [771, 392] on div "채널 등록" at bounding box center [780, 388] width 1055 height 16
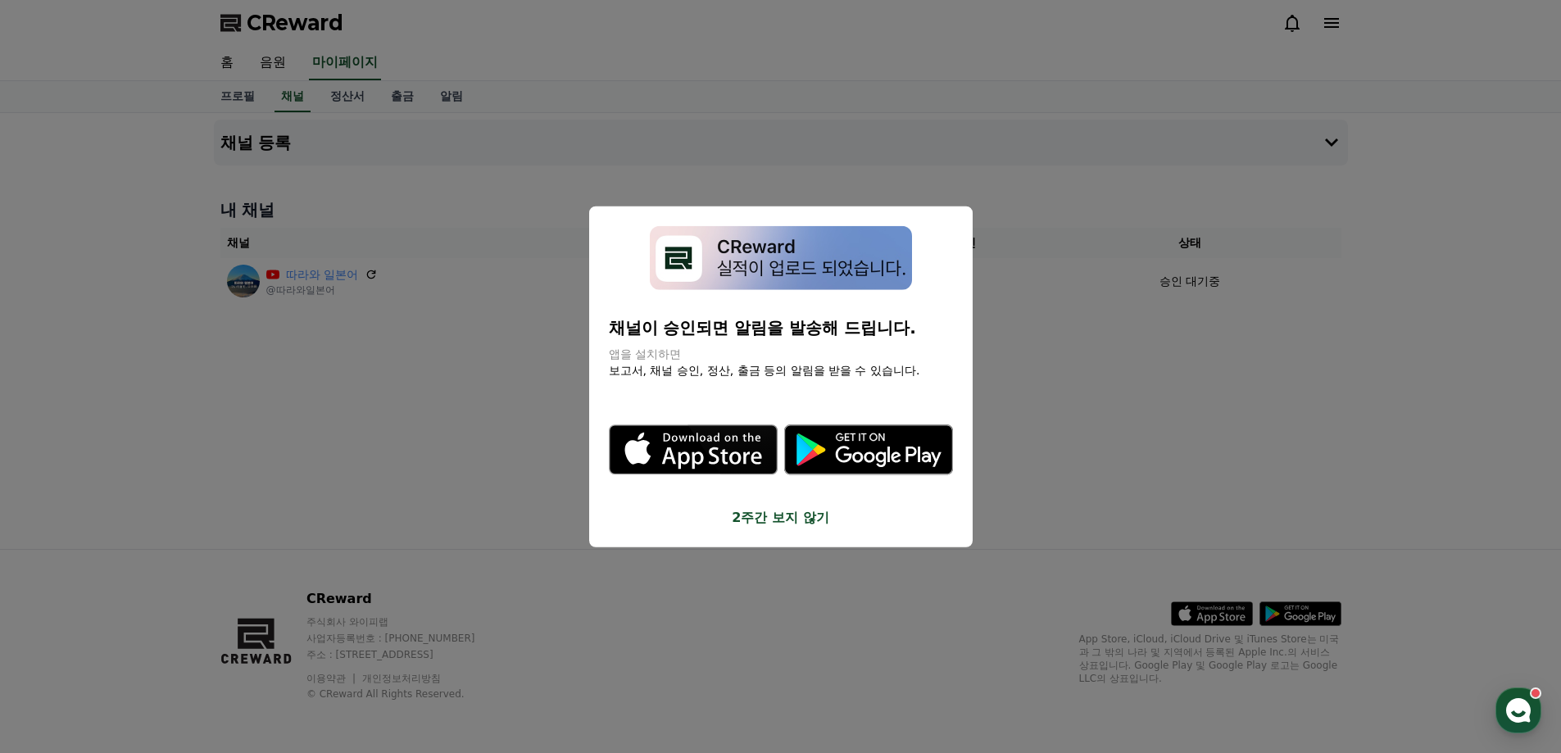
click at [815, 526] on button "2주간 보지 않기" at bounding box center [781, 518] width 344 height 20
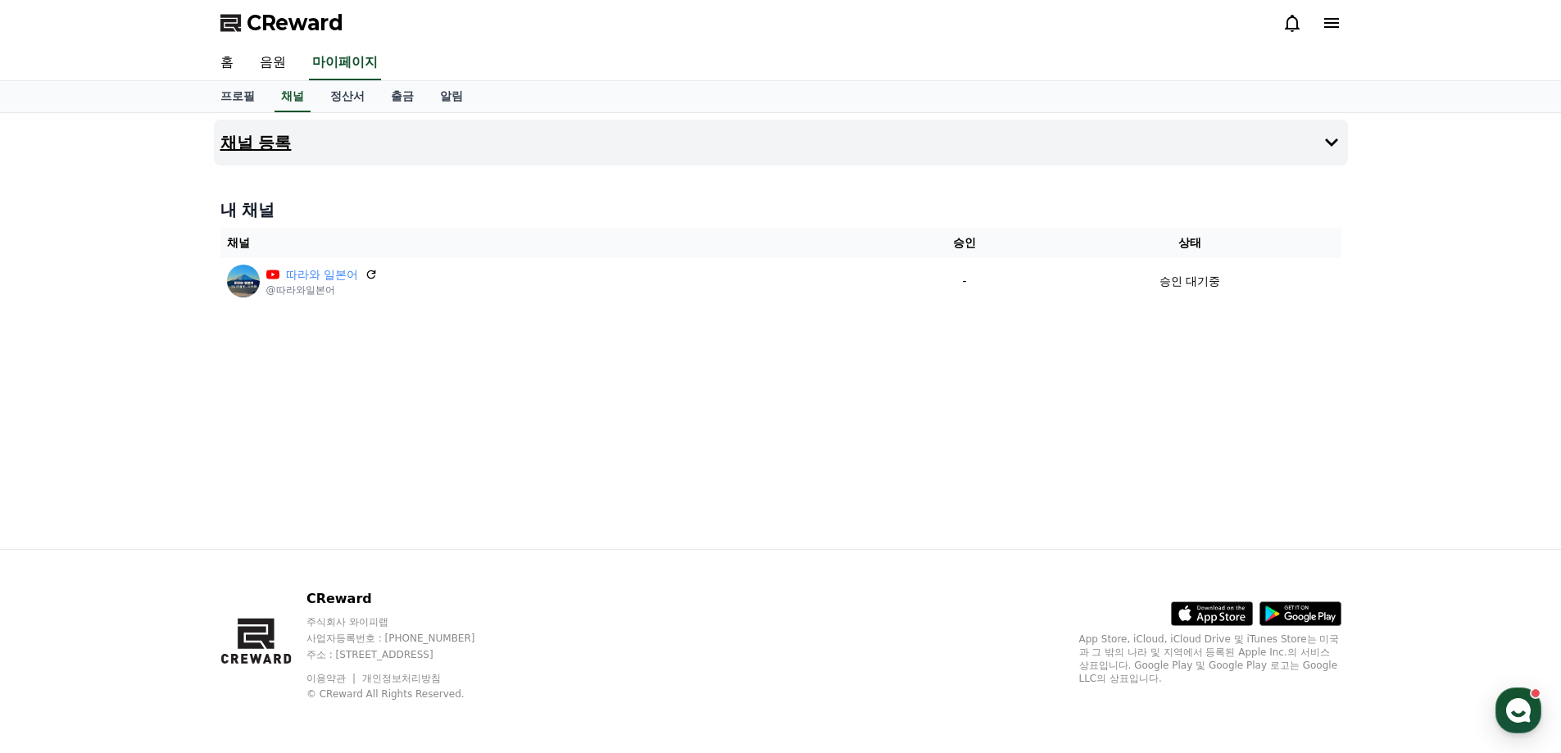
click at [493, 146] on button "채널 등록" at bounding box center [781, 143] width 1134 height 46
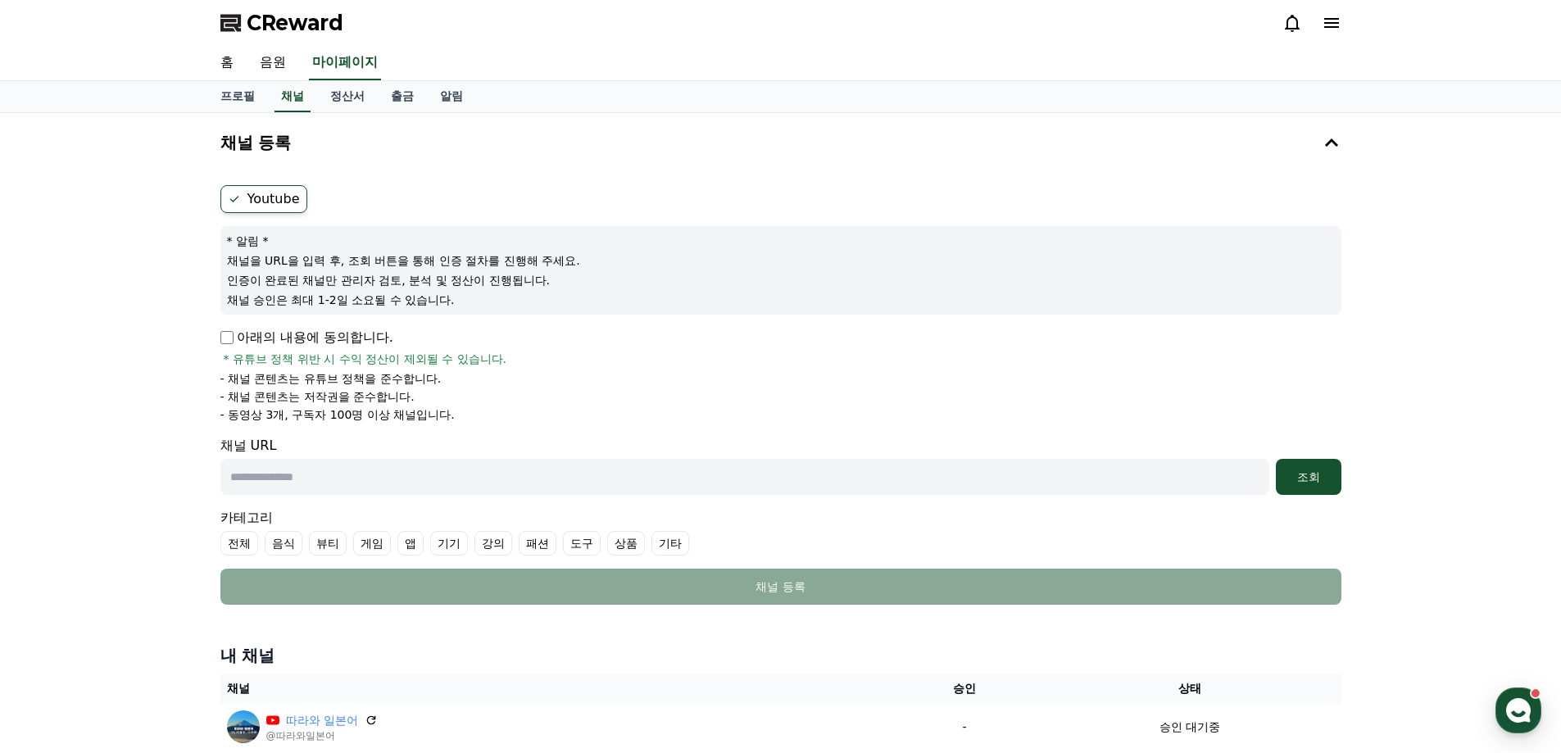
click at [271, 480] on input "text" at bounding box center [744, 477] width 1049 height 36
paste input "**********"
type input "**********"
click at [1313, 478] on div "조회" at bounding box center [1308, 477] width 52 height 16
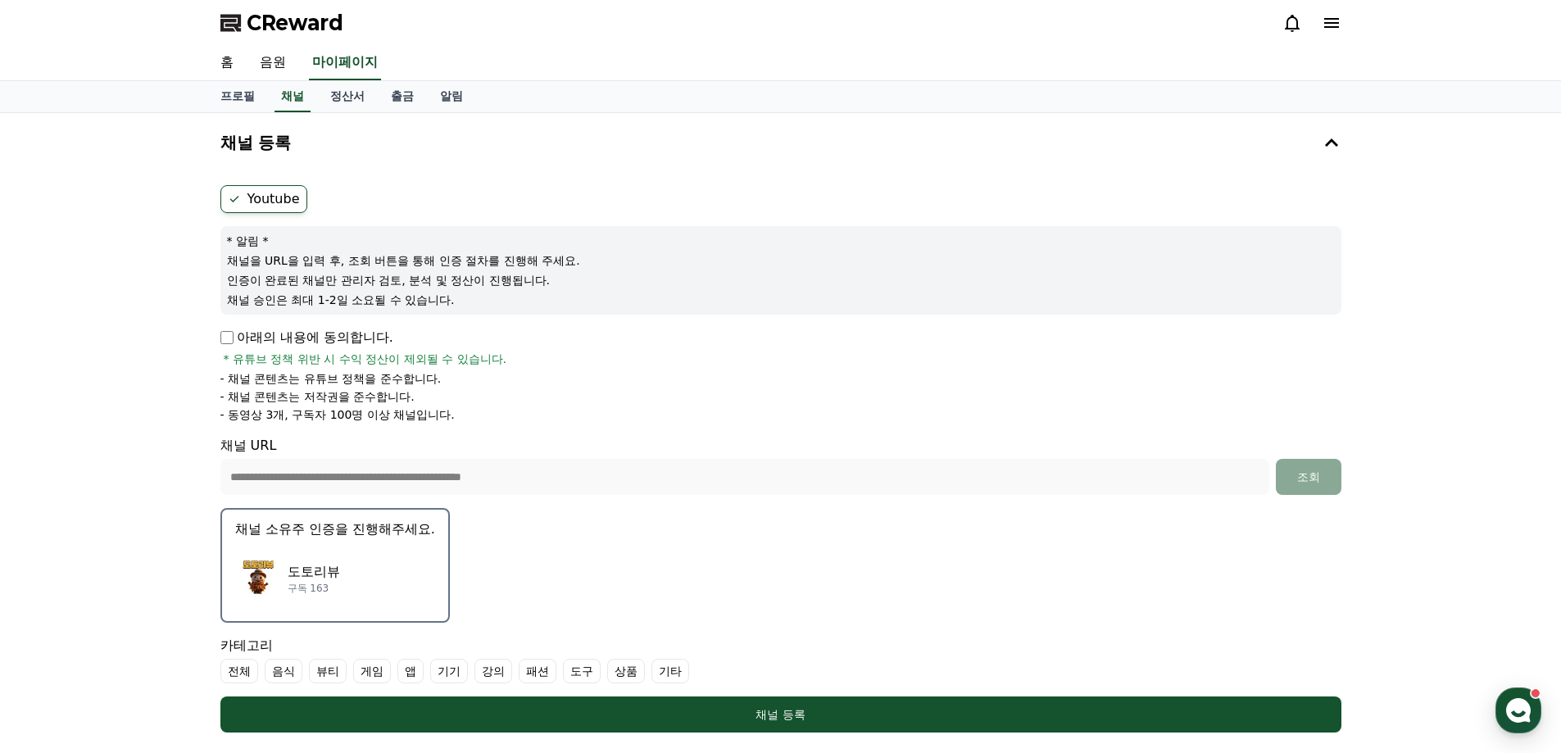
click at [143, 515] on div "**********" at bounding box center [780, 502] width 1561 height 778
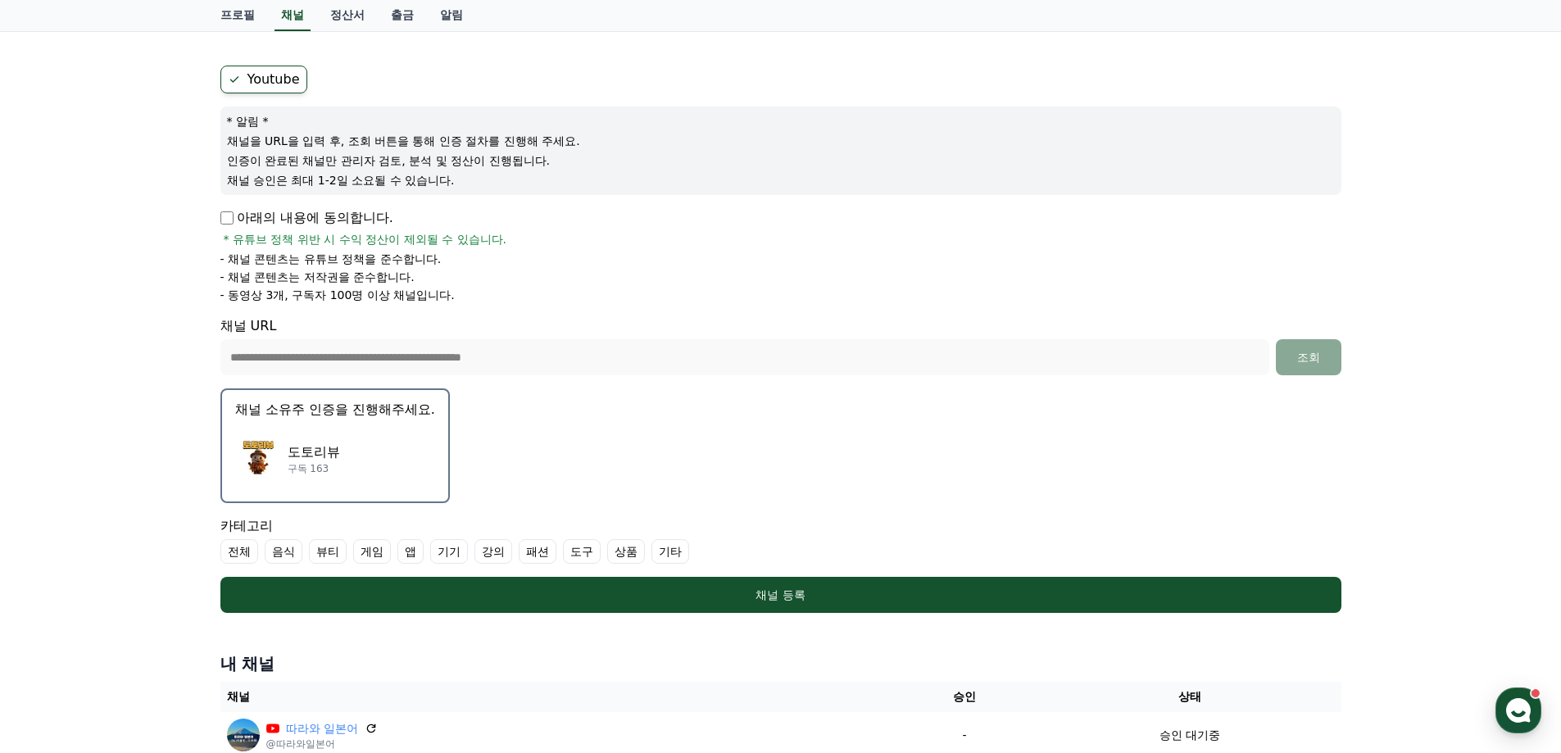
scroll to position [82, 0]
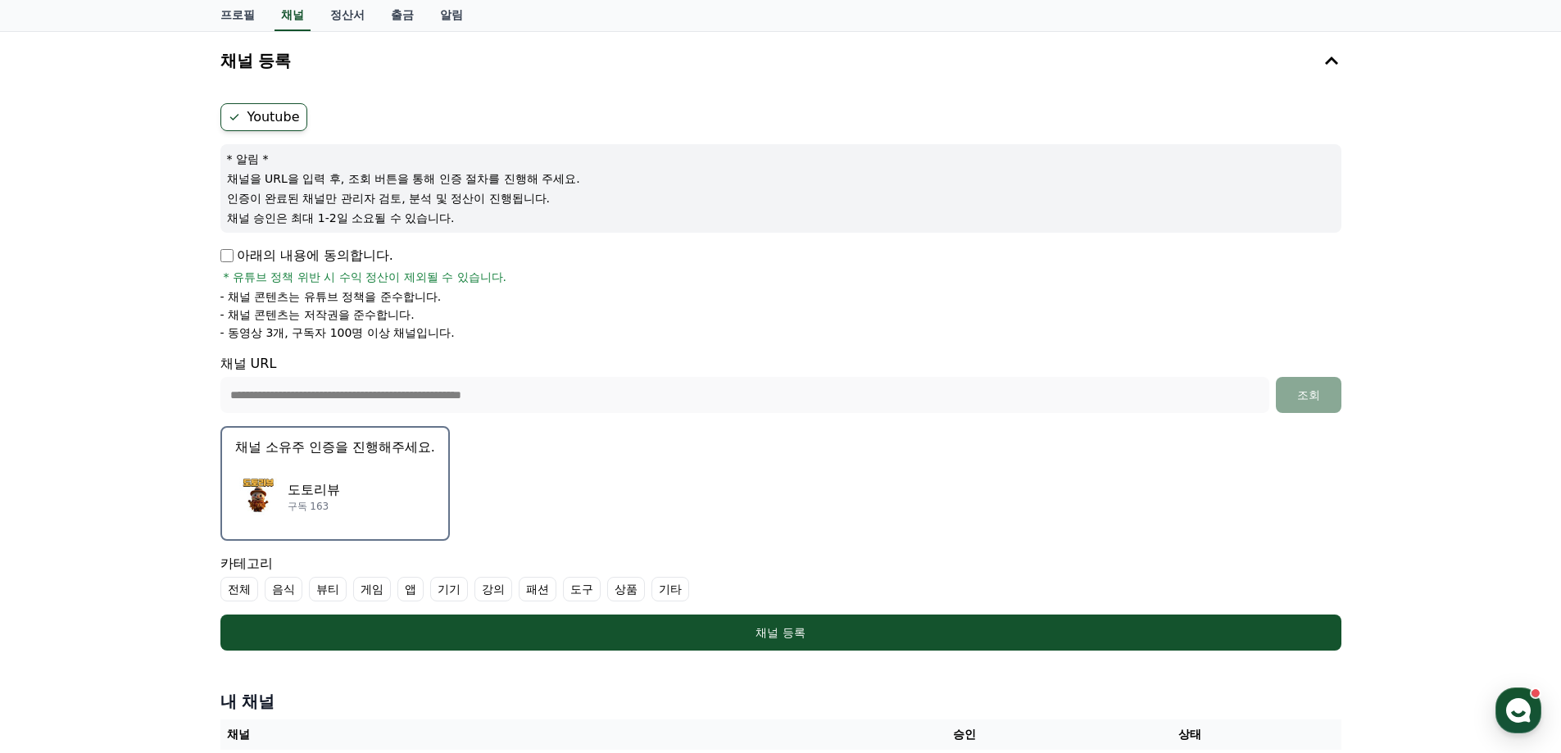
click at [325, 505] on p "구독 163" at bounding box center [314, 506] width 52 height 13
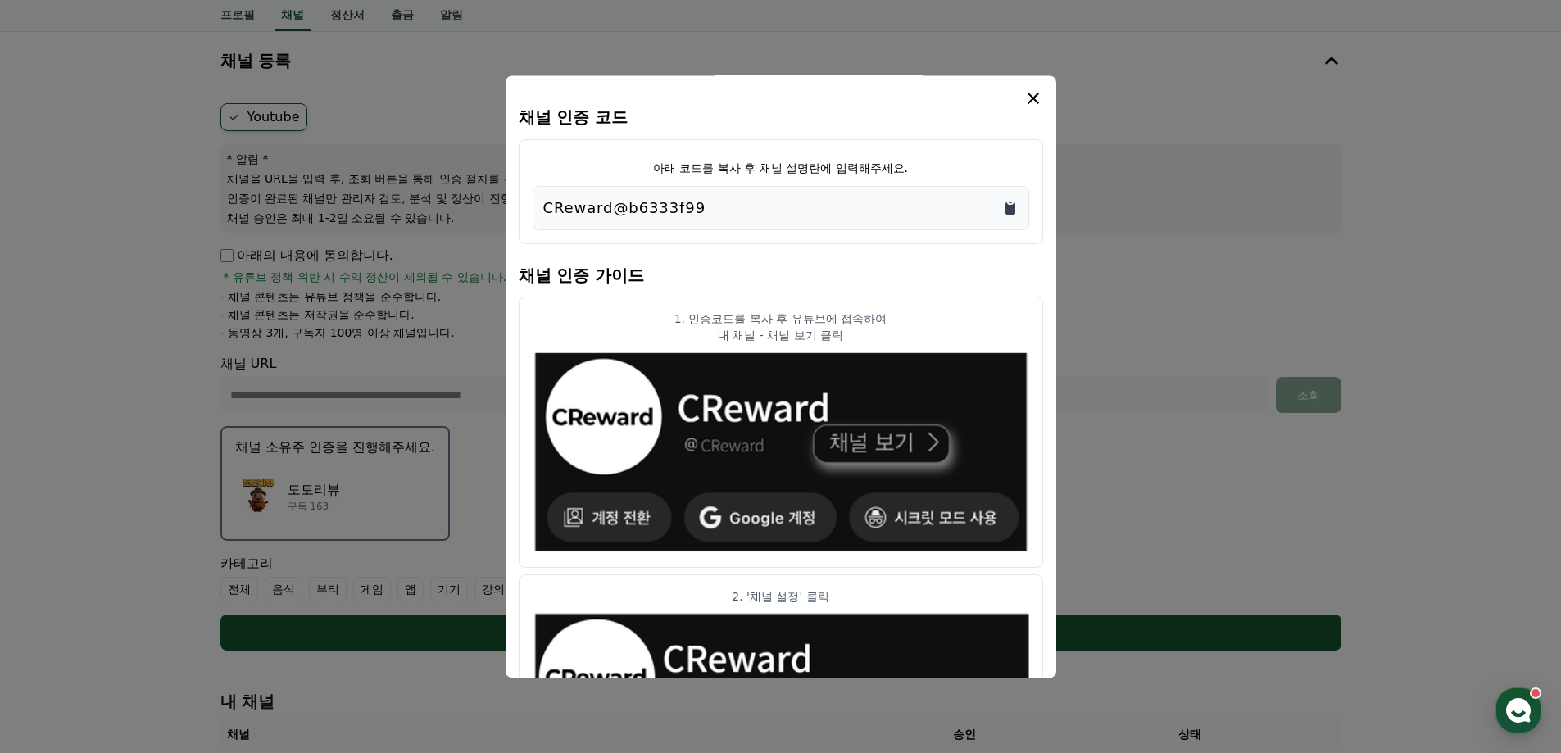
click at [1011, 209] on icon "Copy to clipboard" at bounding box center [1010, 208] width 10 height 12
click at [712, 217] on div "CReward@b6333f99" at bounding box center [780, 208] width 475 height 23
click at [1003, 209] on icon "Copy to clipboard" at bounding box center [1010, 208] width 16 height 16
click at [111, 414] on button "close modal" at bounding box center [780, 376] width 1561 height 753
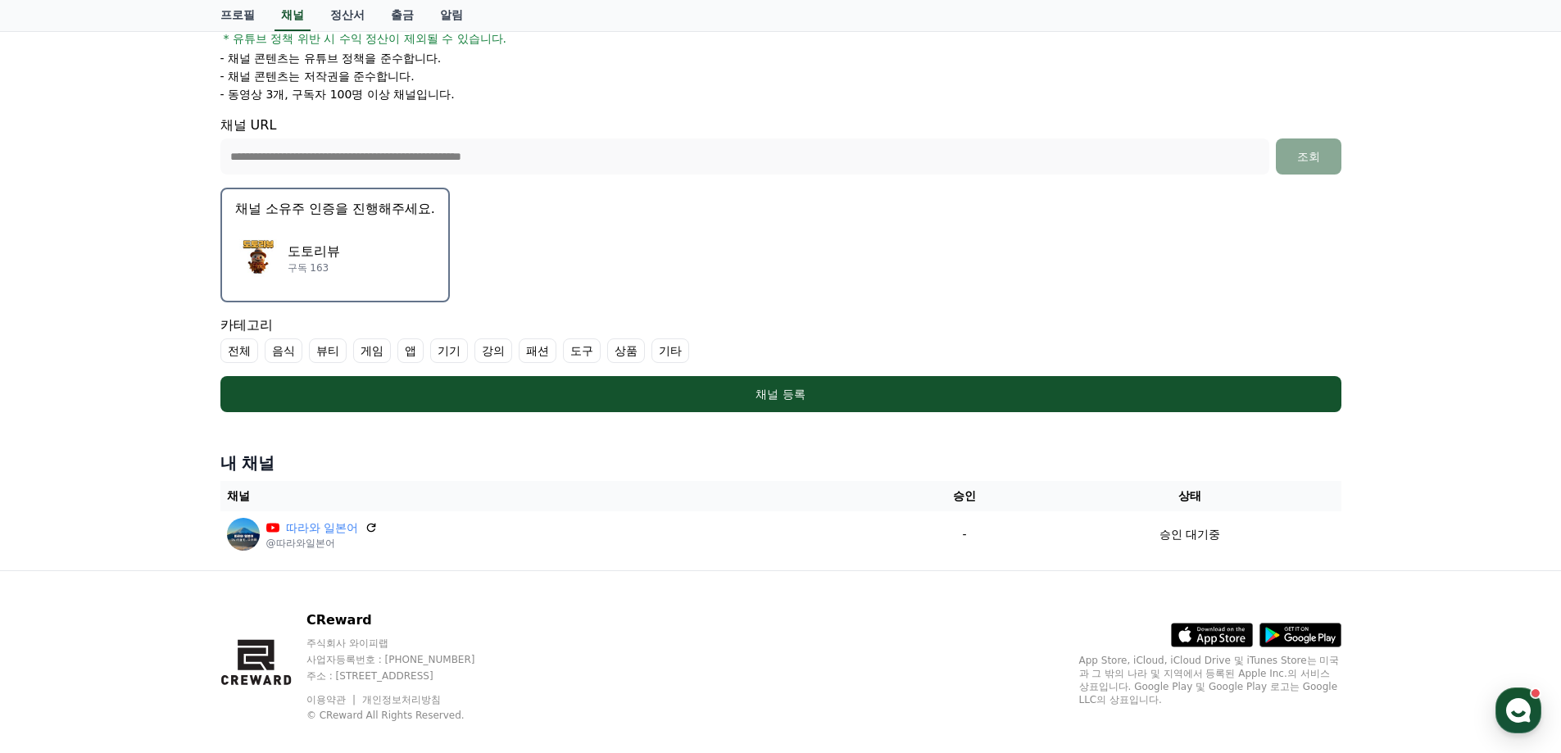
scroll to position [328, 0]
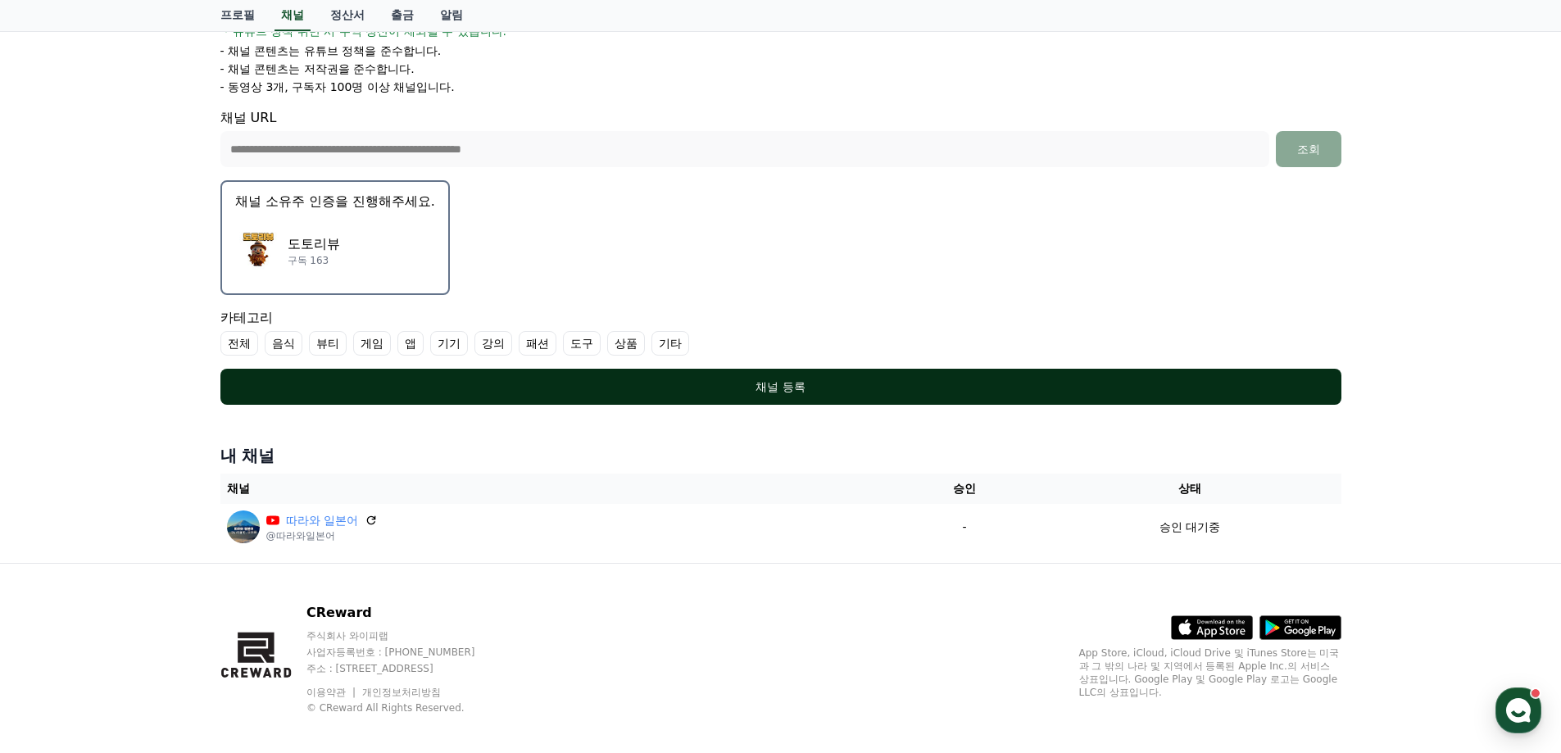
click at [798, 381] on div "채널 등록" at bounding box center [780, 387] width 1055 height 16
